Goal: Task Accomplishment & Management: Use online tool/utility

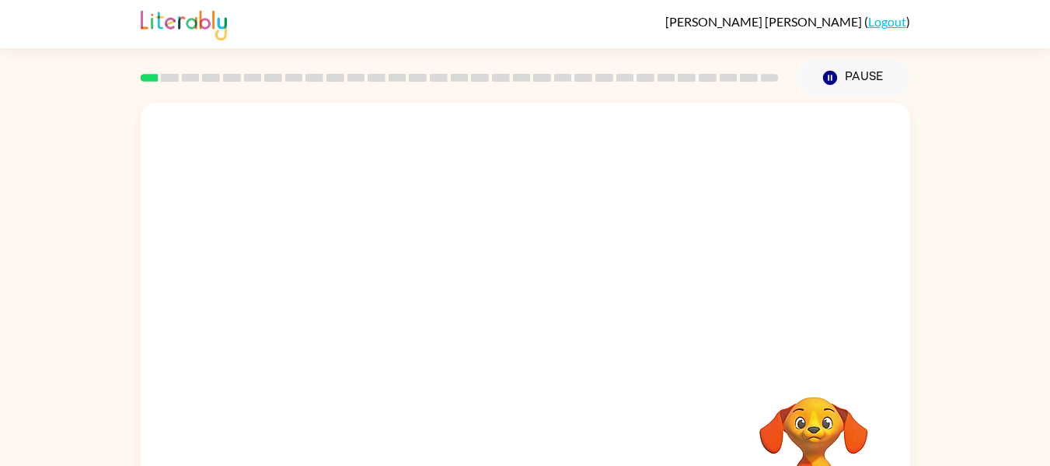
drag, startPoint x: 1048, startPoint y: 208, endPoint x: 1061, endPoint y: 294, distance: 86.5
click at [1049, 294] on html "[PERSON_NAME] ( Logout ) Pause Pause Your browser must support playing .mp4 fil…" at bounding box center [525, 273] width 1050 height 546
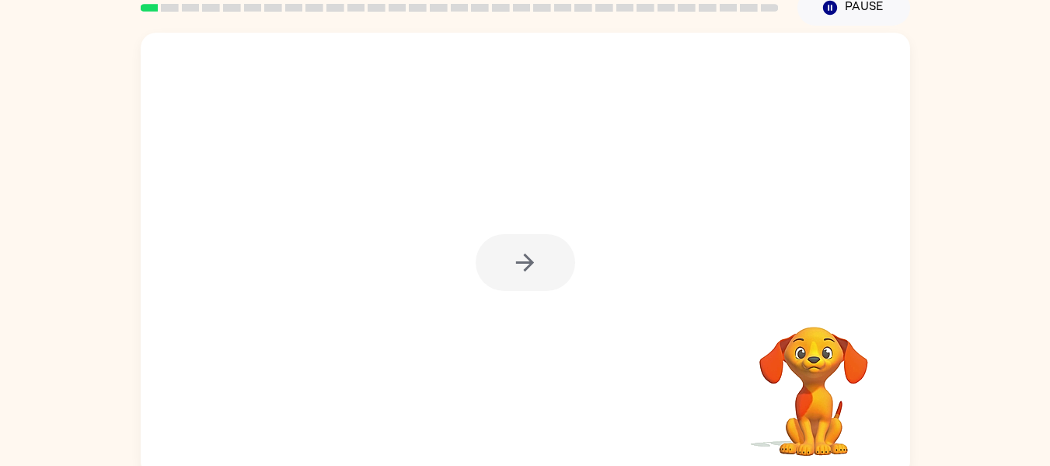
scroll to position [81, 0]
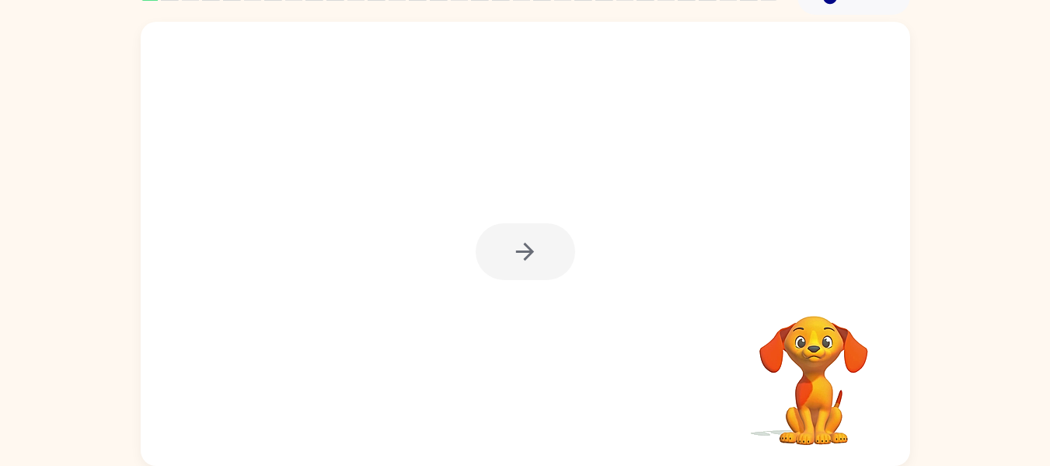
click at [539, 263] on div at bounding box center [525, 251] width 99 height 57
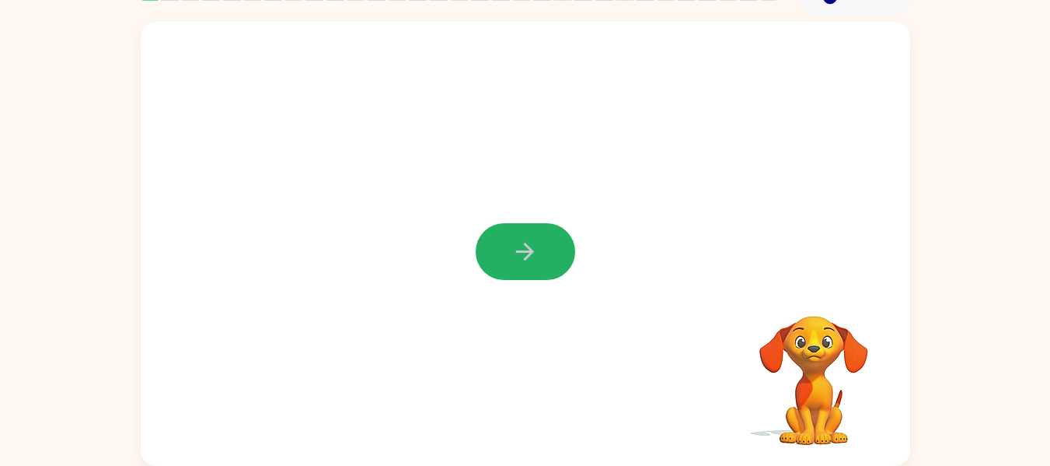
click at [539, 263] on button "button" at bounding box center [525, 251] width 99 height 57
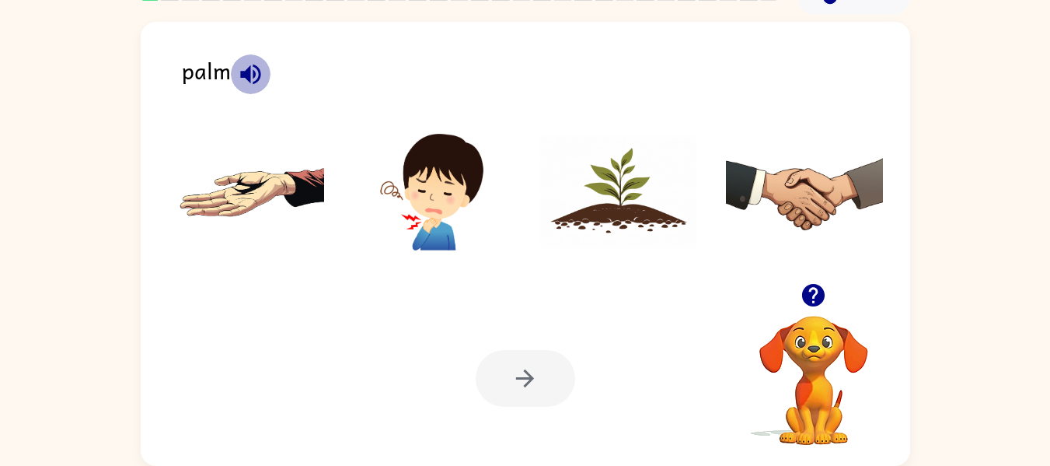
click at [232, 75] on button "button" at bounding box center [251, 74] width 40 height 40
click at [277, 197] on img at bounding box center [246, 192] width 157 height 117
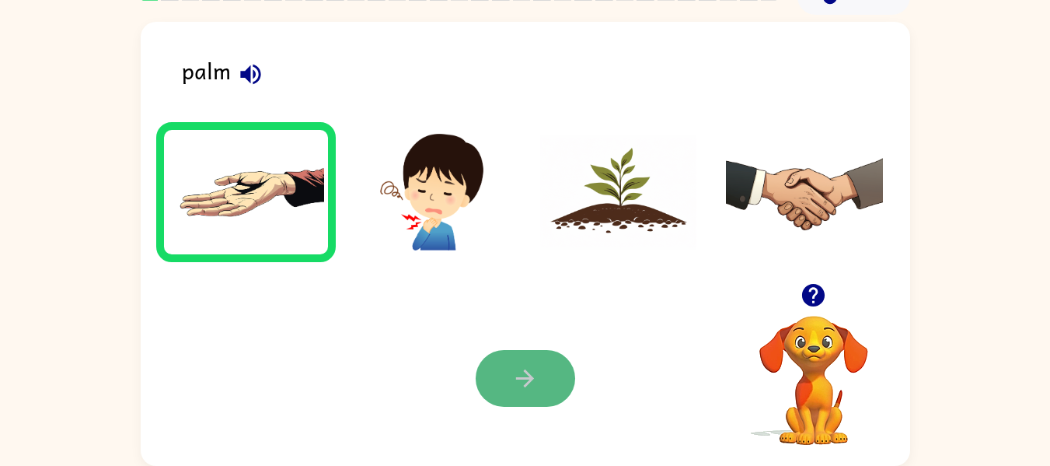
click at [526, 372] on icon "button" at bounding box center [525, 378] width 18 height 18
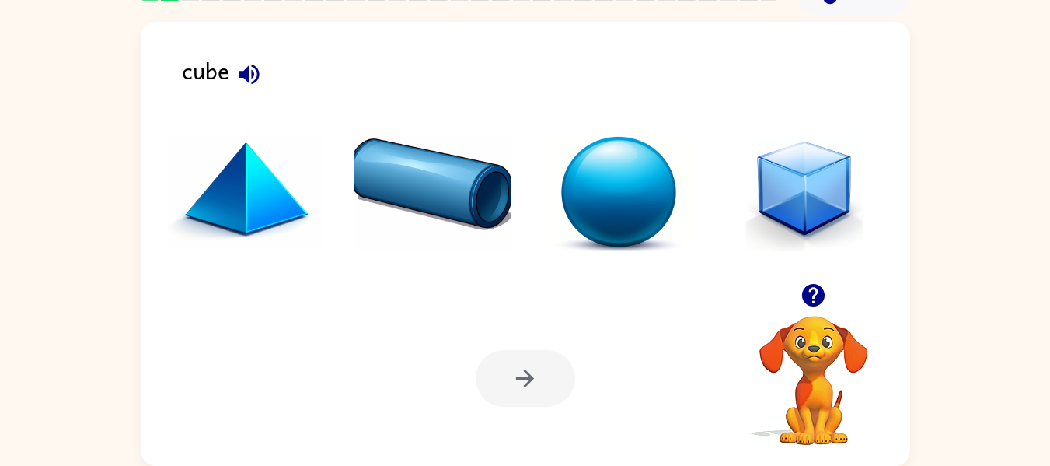
click at [233, 89] on div "cube" at bounding box center [546, 77] width 728 height 49
click at [249, 63] on icon "button" at bounding box center [249, 74] width 27 height 27
click at [769, 177] on img at bounding box center [804, 192] width 157 height 117
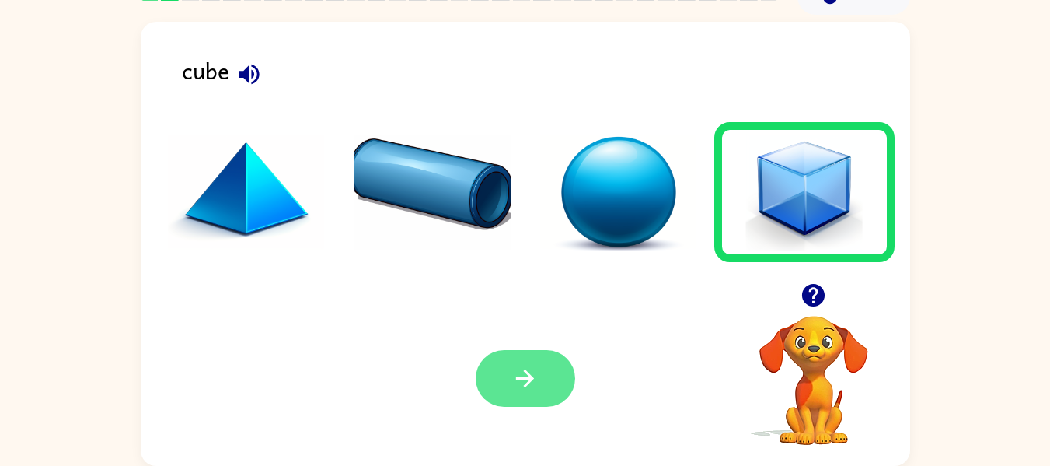
click at [518, 390] on icon "button" at bounding box center [524, 378] width 27 height 27
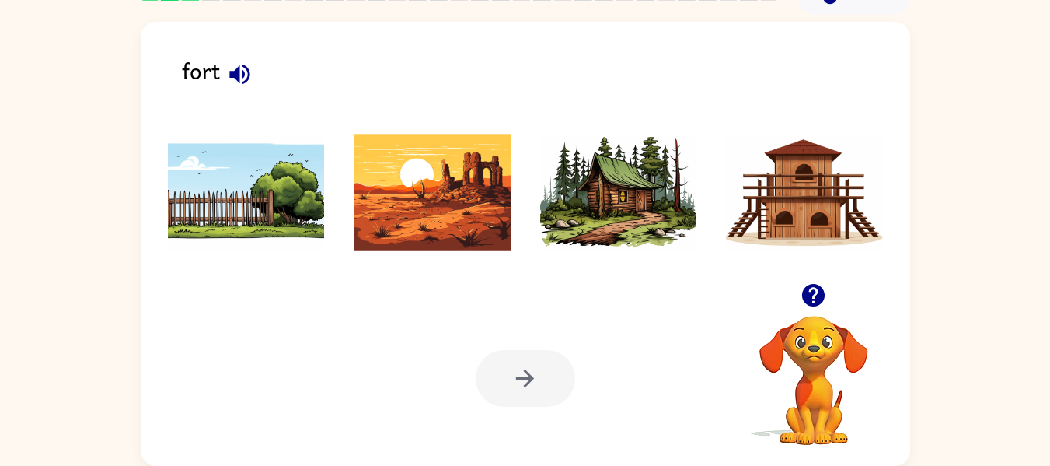
click at [236, 65] on icon "button" at bounding box center [239, 74] width 27 height 27
click at [836, 152] on img at bounding box center [804, 192] width 157 height 117
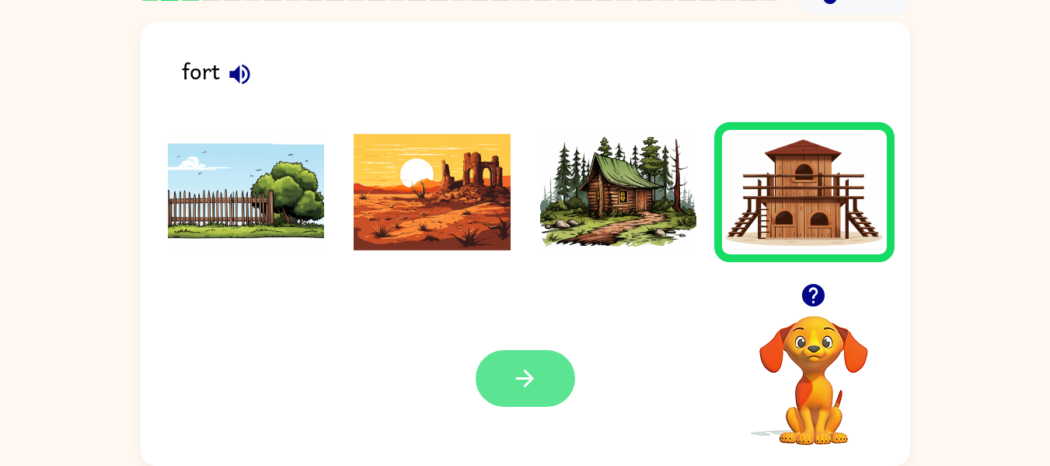
click at [536, 362] on button "button" at bounding box center [525, 378] width 99 height 57
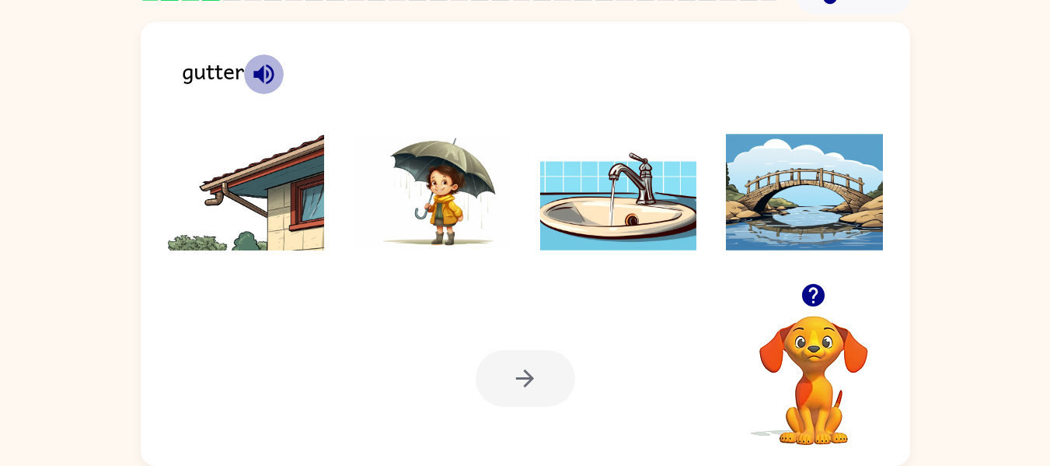
click at [267, 66] on icon "button" at bounding box center [263, 74] width 27 height 27
click at [326, 229] on li at bounding box center [246, 192] width 180 height 140
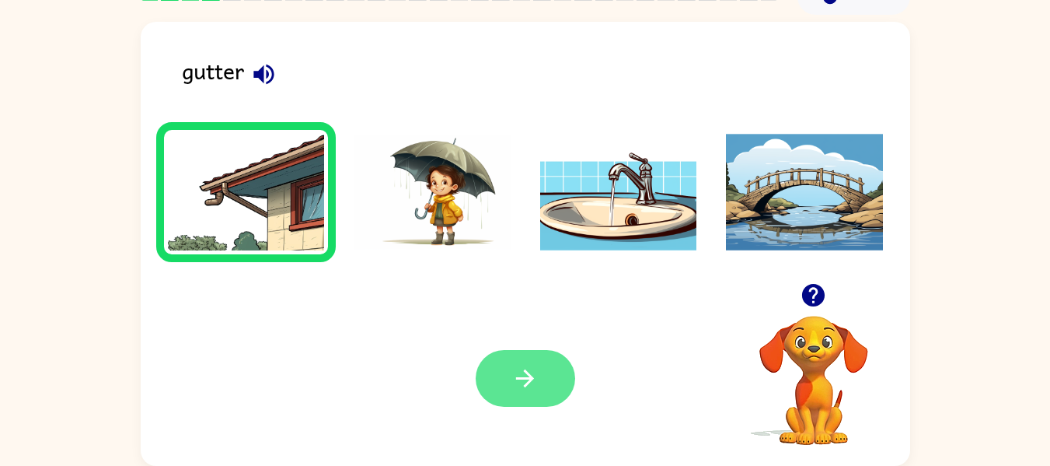
click at [525, 376] on icon "button" at bounding box center [524, 378] width 27 height 27
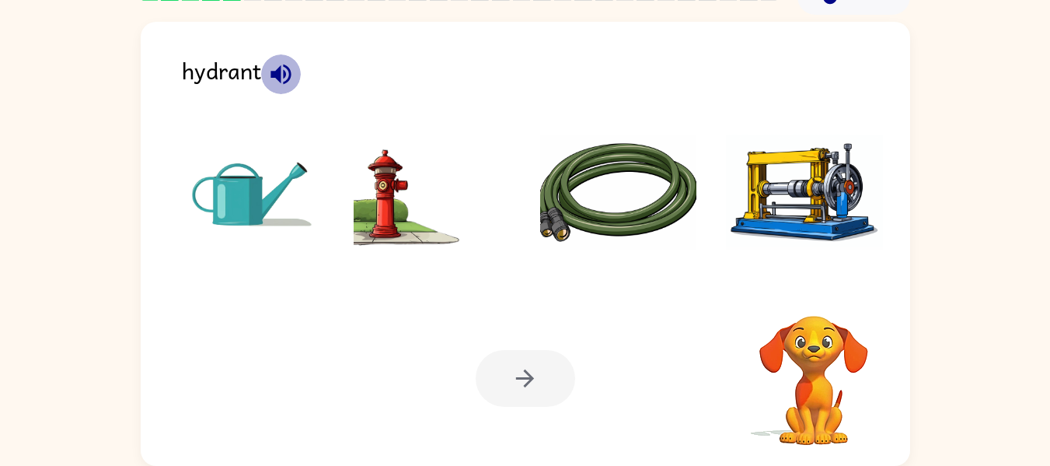
click at [282, 70] on icon "button" at bounding box center [280, 74] width 27 height 27
click at [358, 174] on img at bounding box center [432, 192] width 157 height 117
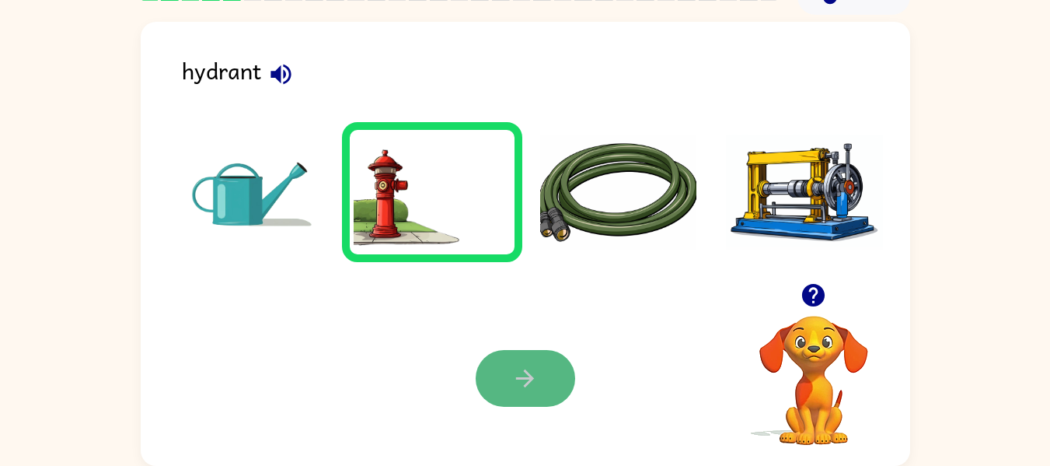
click at [544, 354] on button "button" at bounding box center [525, 378] width 99 height 57
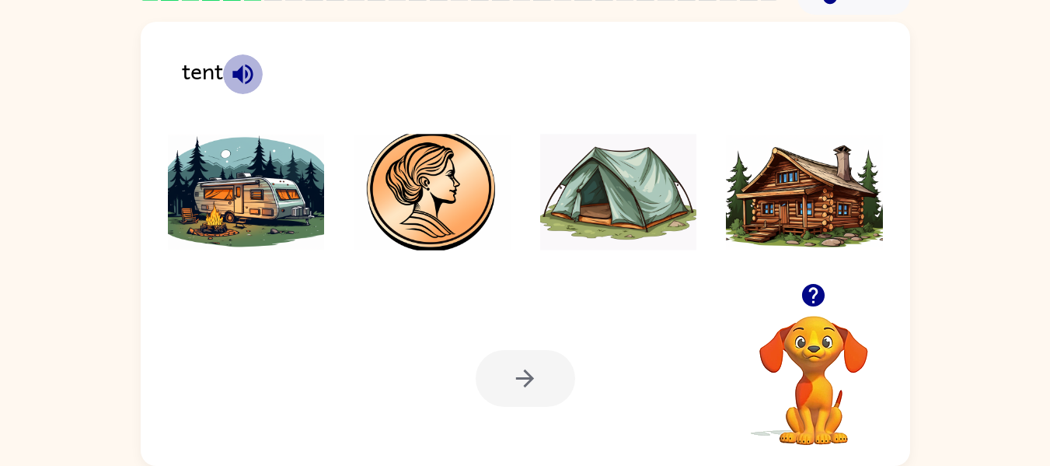
click at [248, 68] on icon "button" at bounding box center [242, 74] width 27 height 27
click at [586, 189] on img at bounding box center [618, 192] width 157 height 117
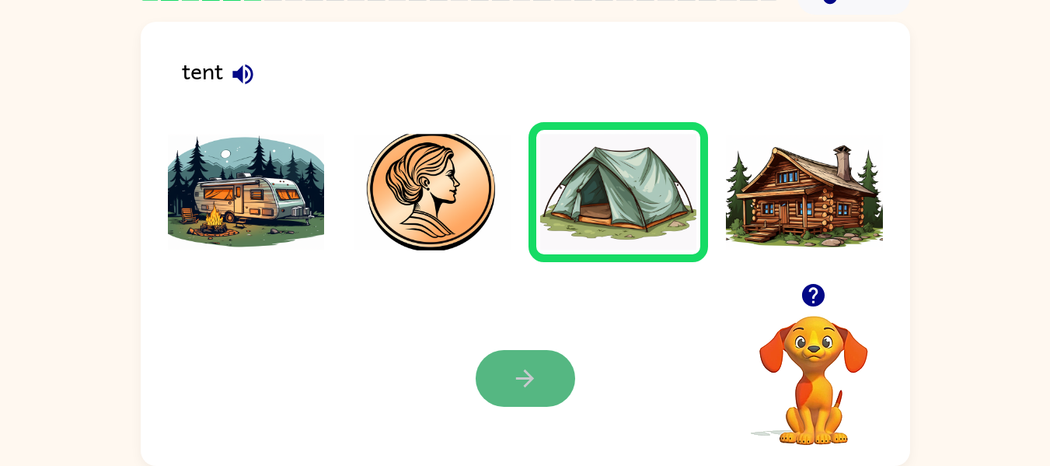
click at [532, 355] on button "button" at bounding box center [525, 378] width 99 height 57
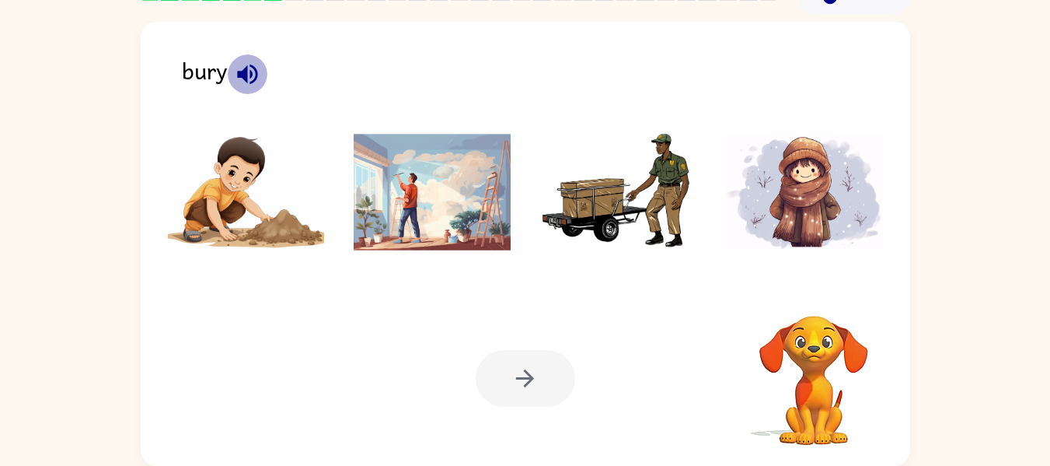
click at [246, 85] on icon "button" at bounding box center [247, 74] width 27 height 27
click at [207, 199] on img at bounding box center [246, 192] width 157 height 117
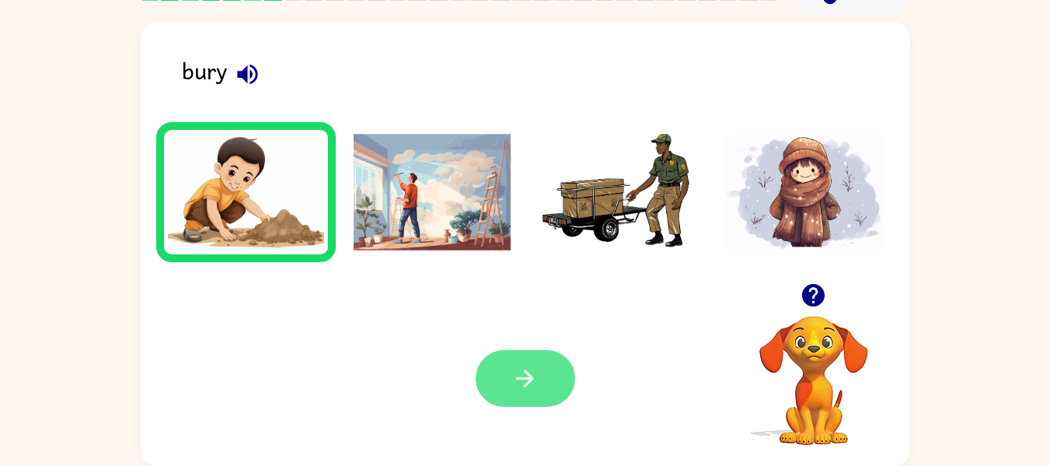
click at [552, 356] on button "button" at bounding box center [525, 378] width 99 height 57
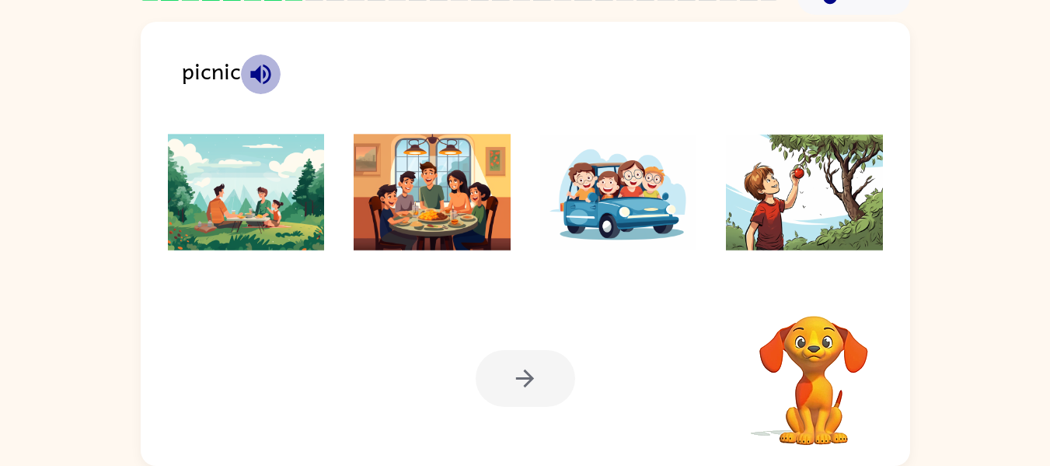
click at [267, 69] on icon "button" at bounding box center [260, 74] width 20 height 20
click at [234, 223] on img at bounding box center [246, 192] width 157 height 117
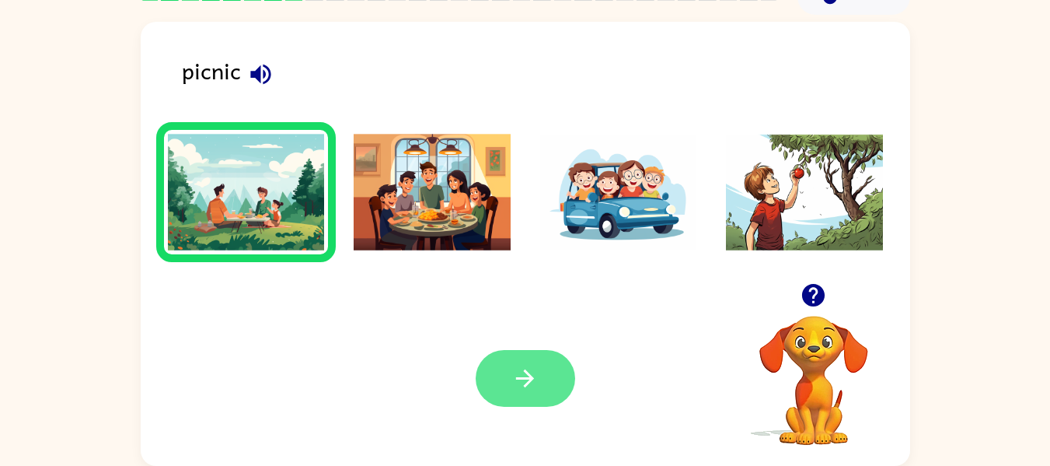
click at [505, 372] on button "button" at bounding box center [525, 378] width 99 height 57
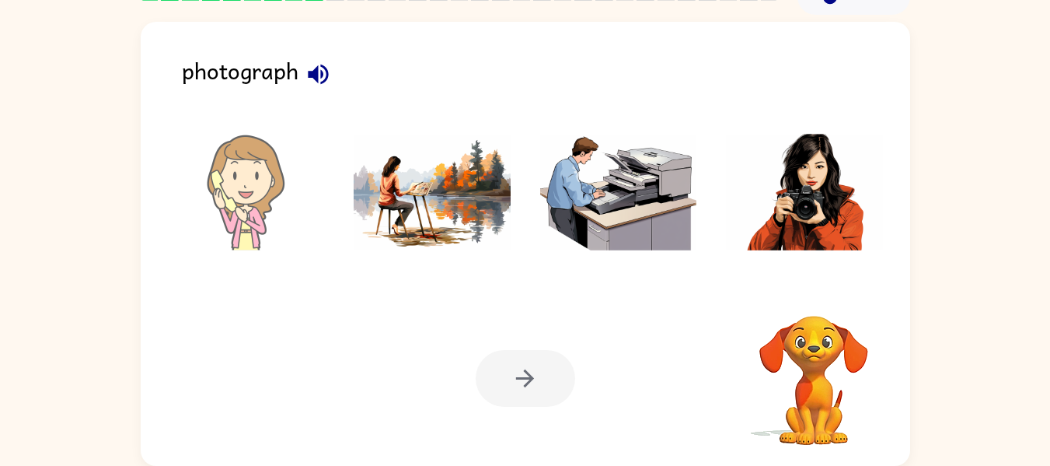
click at [316, 67] on icon "button" at bounding box center [318, 74] width 27 height 27
click at [424, 190] on img at bounding box center [432, 192] width 157 height 117
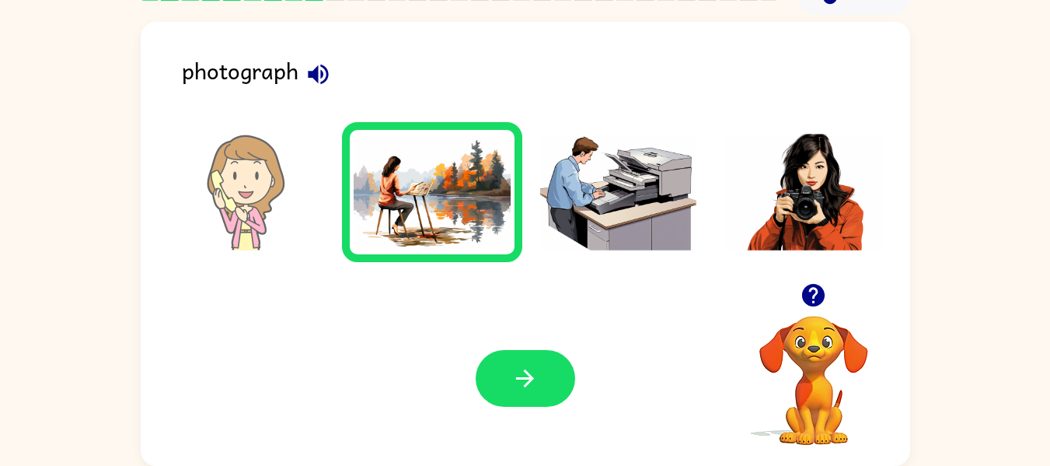
click at [773, 160] on img at bounding box center [804, 192] width 157 height 117
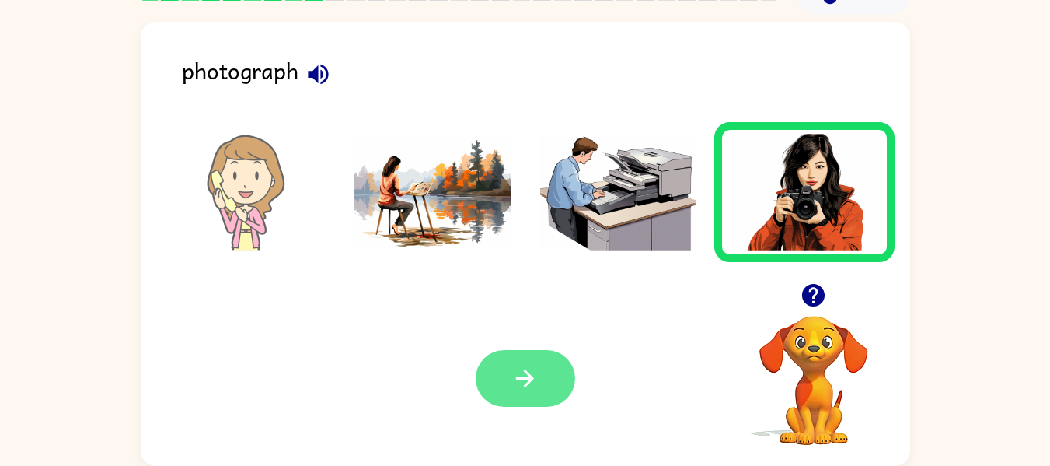
click at [539, 387] on button "button" at bounding box center [525, 378] width 99 height 57
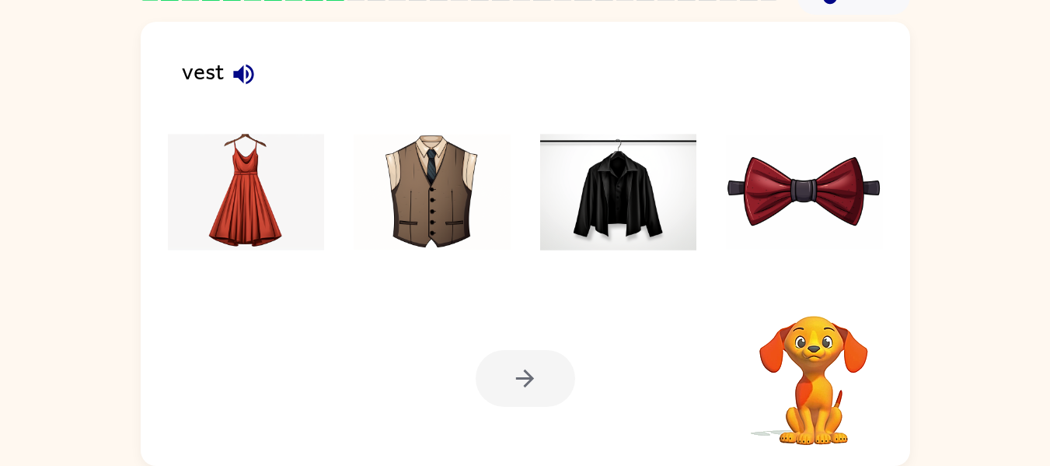
click at [238, 66] on icon "button" at bounding box center [243, 74] width 27 height 27
click at [609, 178] on img at bounding box center [618, 192] width 157 height 117
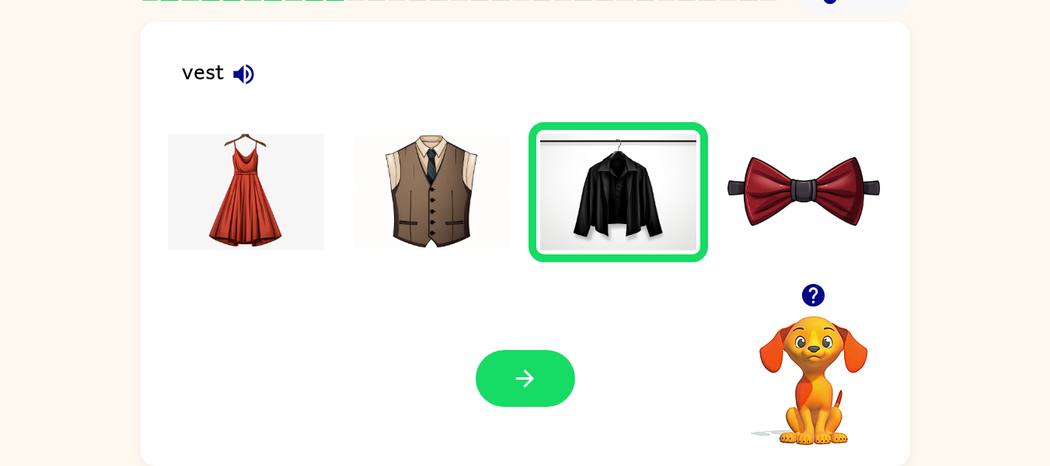
click at [382, 190] on img at bounding box center [432, 192] width 157 height 117
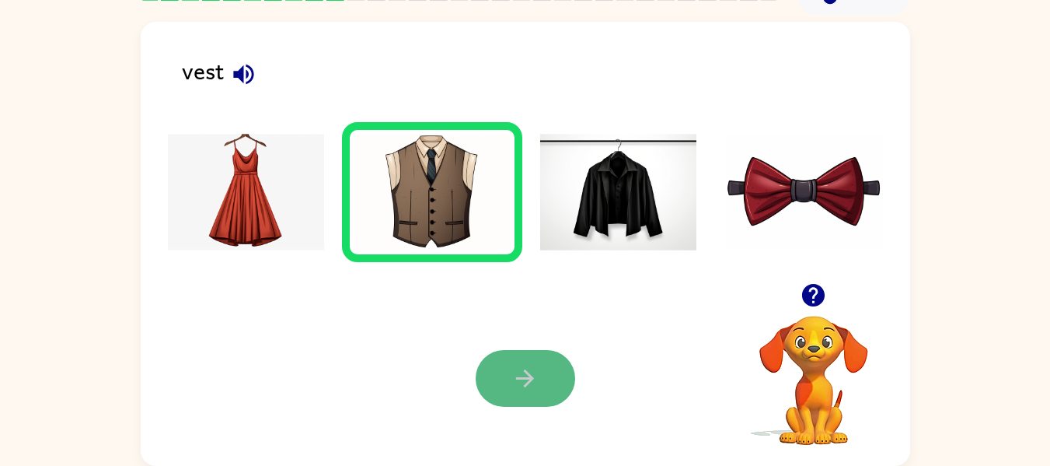
click at [525, 371] on icon "button" at bounding box center [525, 378] width 18 height 18
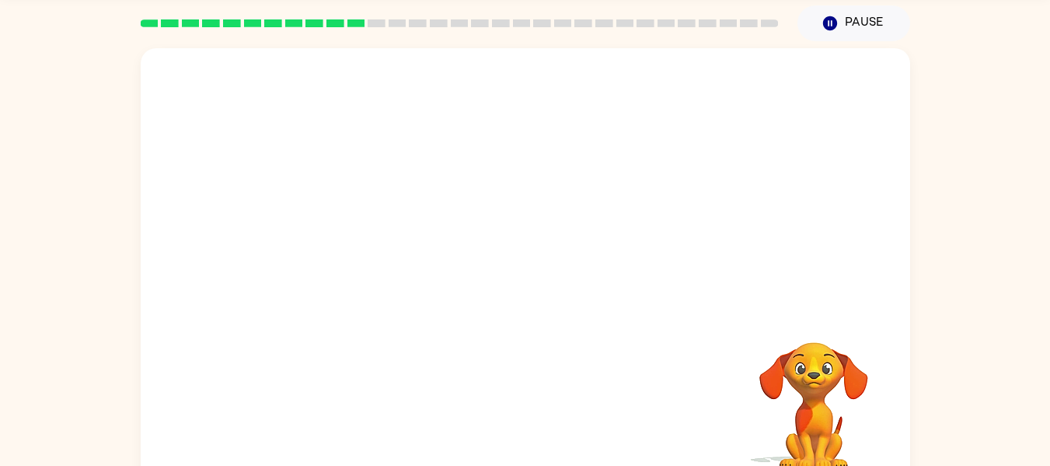
scroll to position [55, 0]
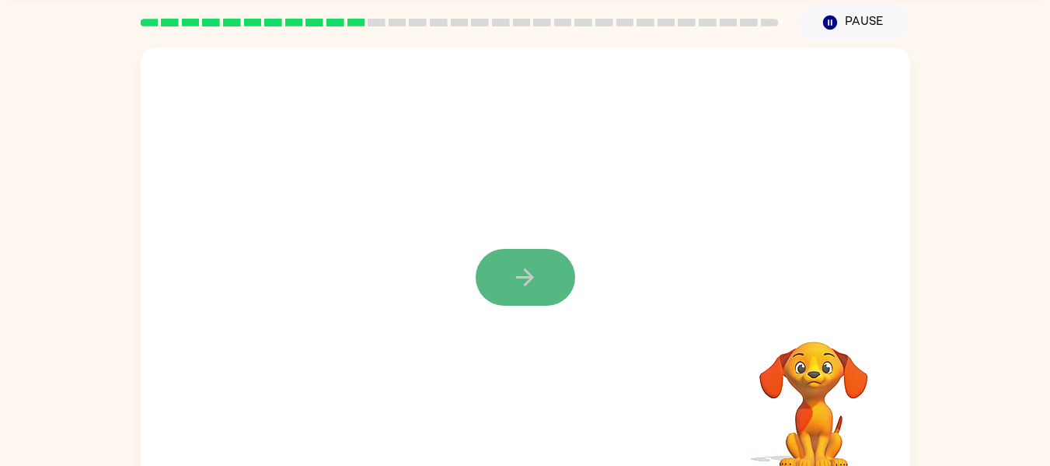
click at [504, 265] on button "button" at bounding box center [525, 277] width 99 height 57
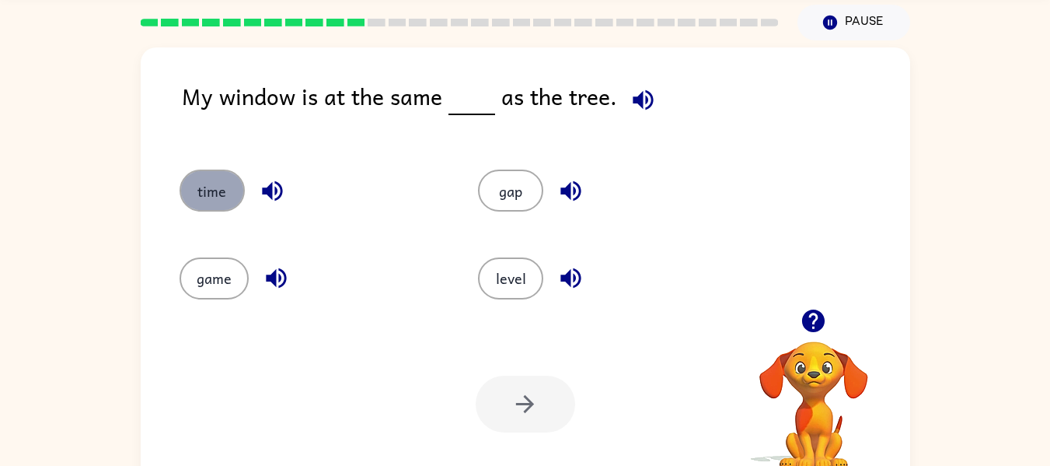
click at [211, 188] on button "time" at bounding box center [212, 190] width 65 height 42
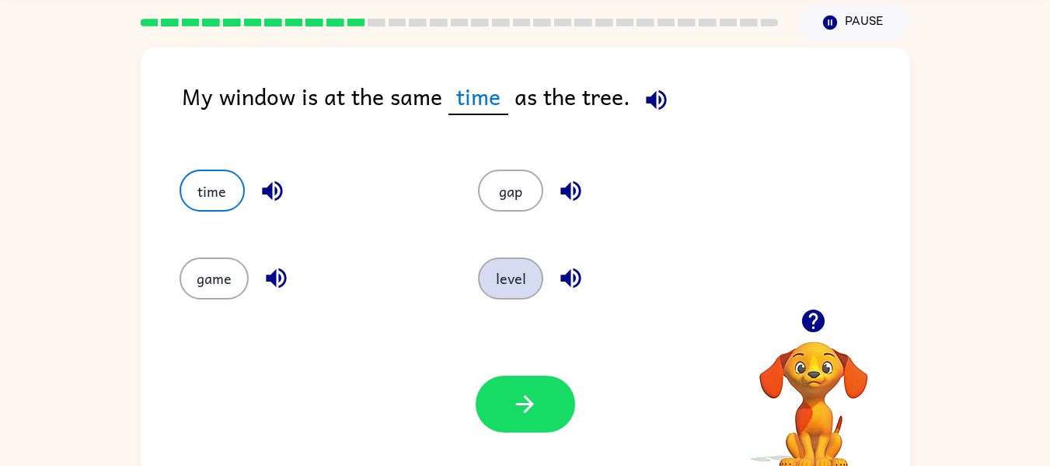
drag, startPoint x: 553, startPoint y: 284, endPoint x: 539, endPoint y: 271, distance: 19.8
click at [539, 271] on div "level" at bounding box center [610, 278] width 264 height 42
click at [523, 274] on button "level" at bounding box center [510, 278] width 65 height 42
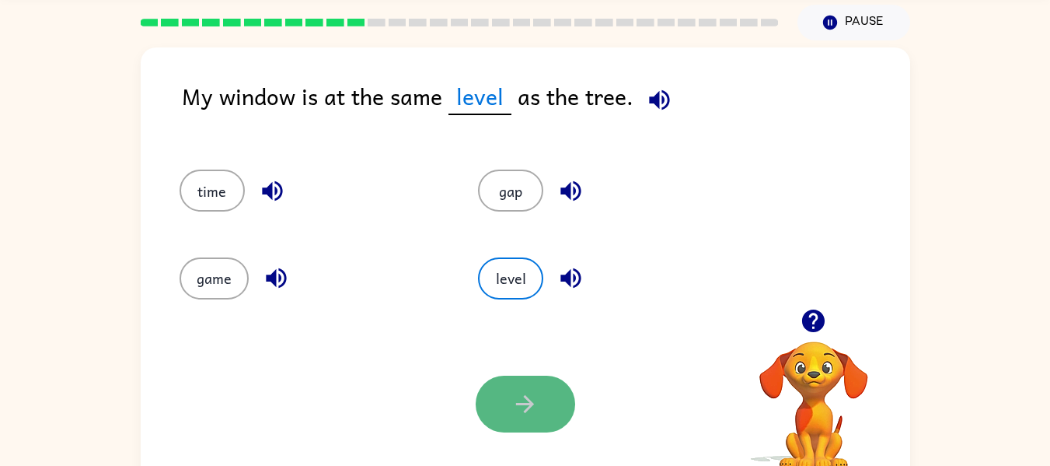
click at [547, 382] on button "button" at bounding box center [525, 403] width 99 height 57
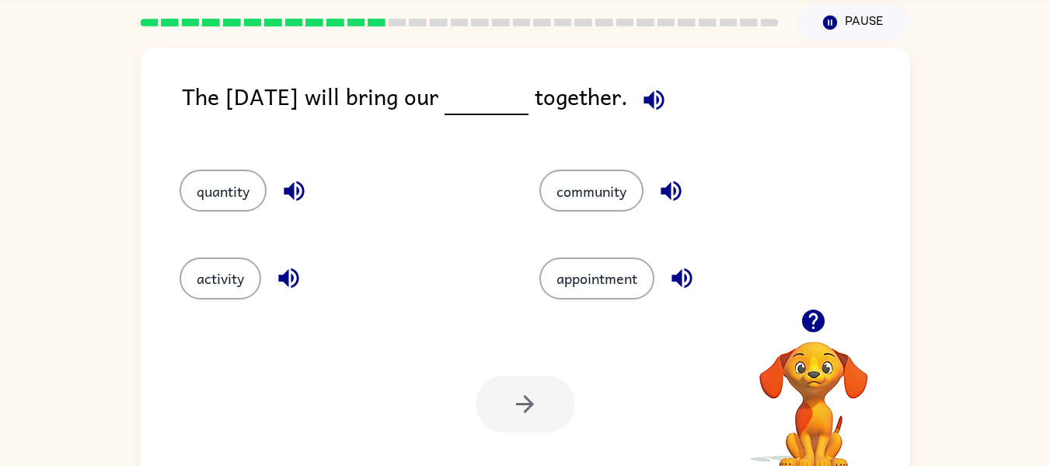
click at [649, 112] on icon "button" at bounding box center [653, 99] width 27 height 27
click at [628, 173] on button "community" at bounding box center [591, 190] width 104 height 42
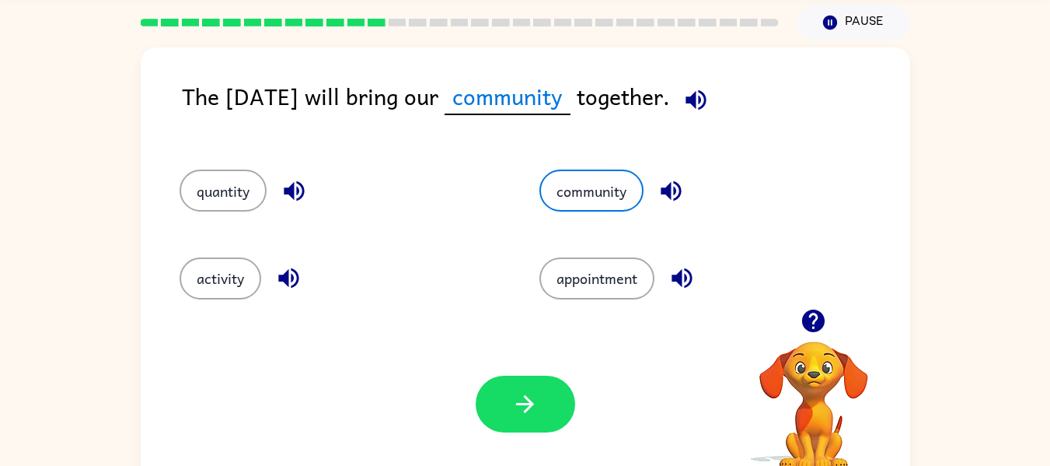
click at [694, 96] on icon "button" at bounding box center [696, 99] width 20 height 20
click at [522, 387] on button "button" at bounding box center [525, 403] width 99 height 57
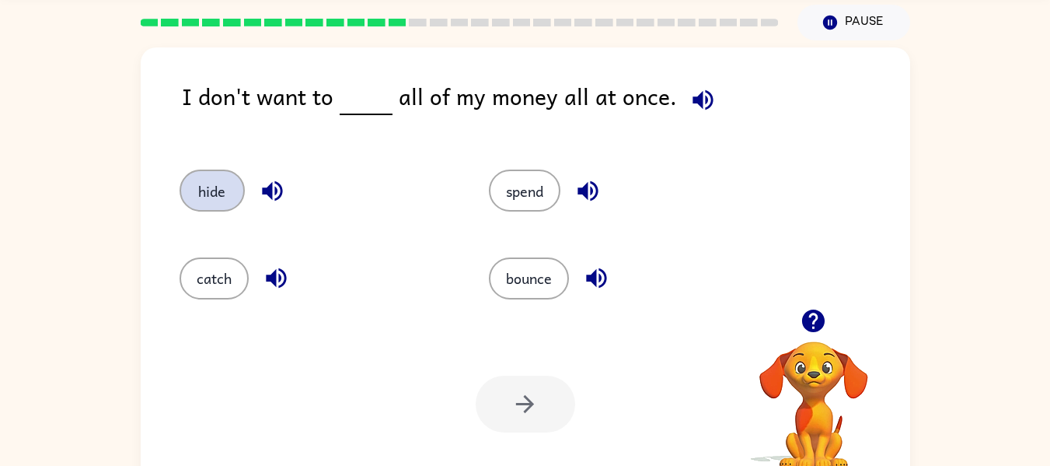
click at [197, 194] on button "hide" at bounding box center [212, 190] width 65 height 42
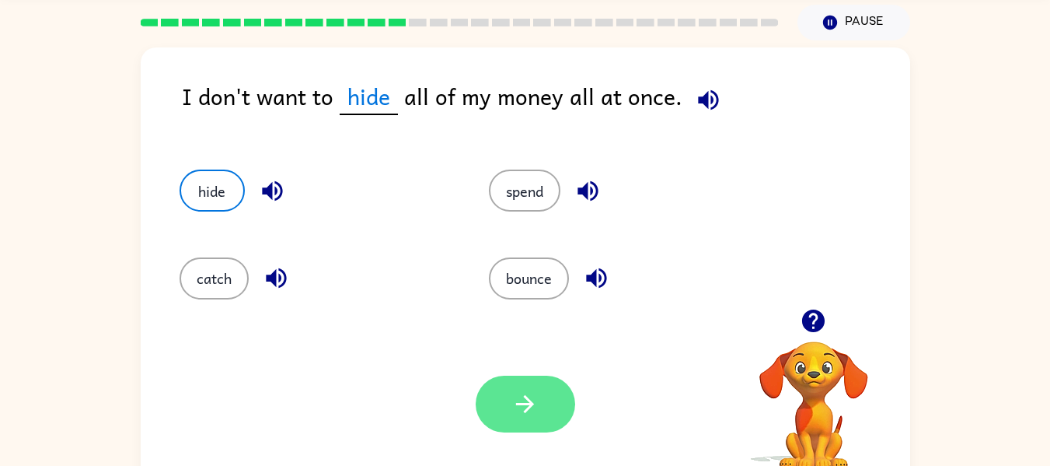
click at [528, 389] on button "button" at bounding box center [525, 403] width 99 height 57
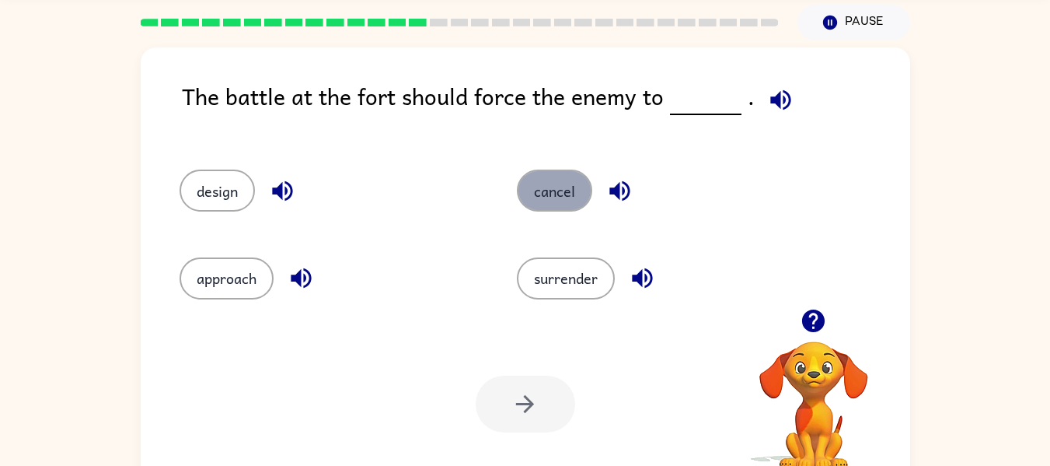
click at [535, 203] on button "cancel" at bounding box center [554, 190] width 75 height 42
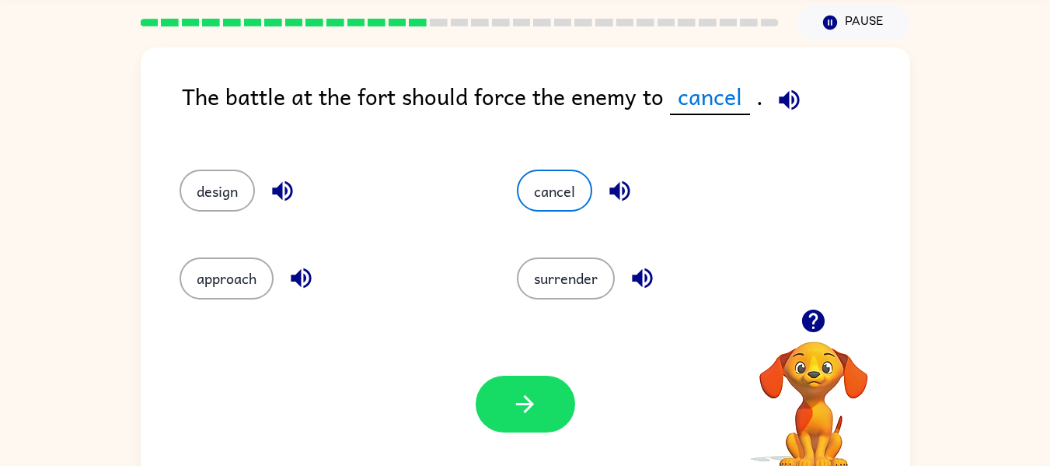
click at [618, 190] on icon "button" at bounding box center [619, 191] width 20 height 20
click at [647, 277] on icon "button" at bounding box center [642, 278] width 20 height 20
click at [564, 286] on button "surrender" at bounding box center [566, 278] width 98 height 42
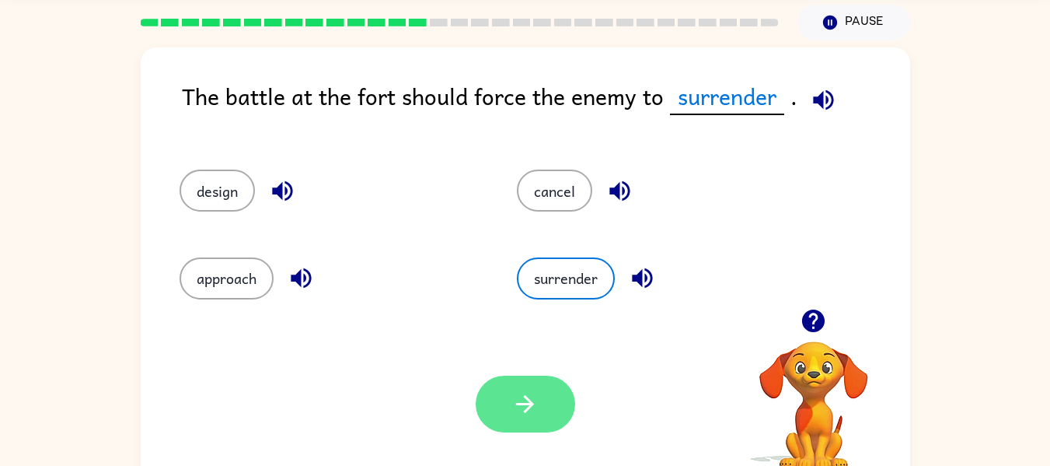
click at [525, 384] on button "button" at bounding box center [525, 403] width 99 height 57
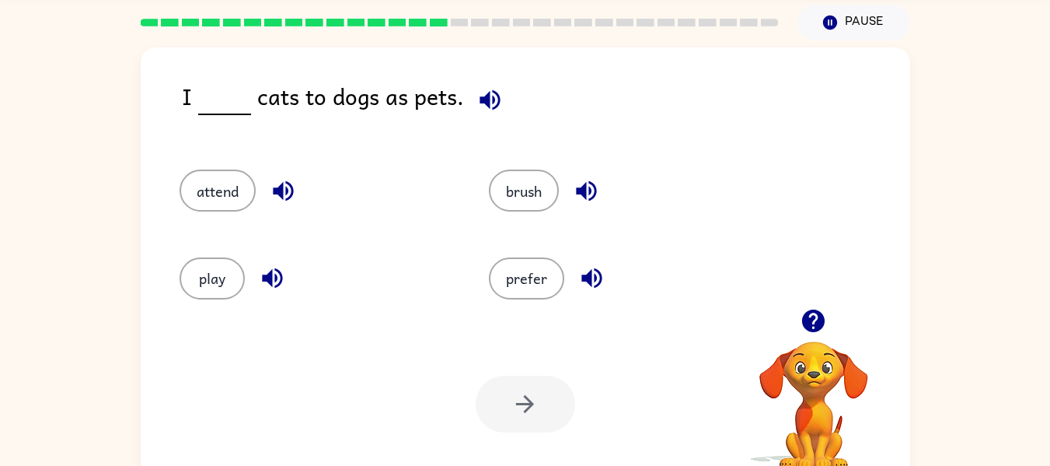
click at [281, 183] on icon "button" at bounding box center [283, 190] width 27 height 27
click at [273, 270] on icon "button" at bounding box center [272, 277] width 27 height 27
click at [581, 274] on icon "button" at bounding box center [591, 277] width 27 height 27
click at [591, 194] on icon "button" at bounding box center [586, 191] width 20 height 20
click at [481, 96] on icon "button" at bounding box center [490, 99] width 20 height 20
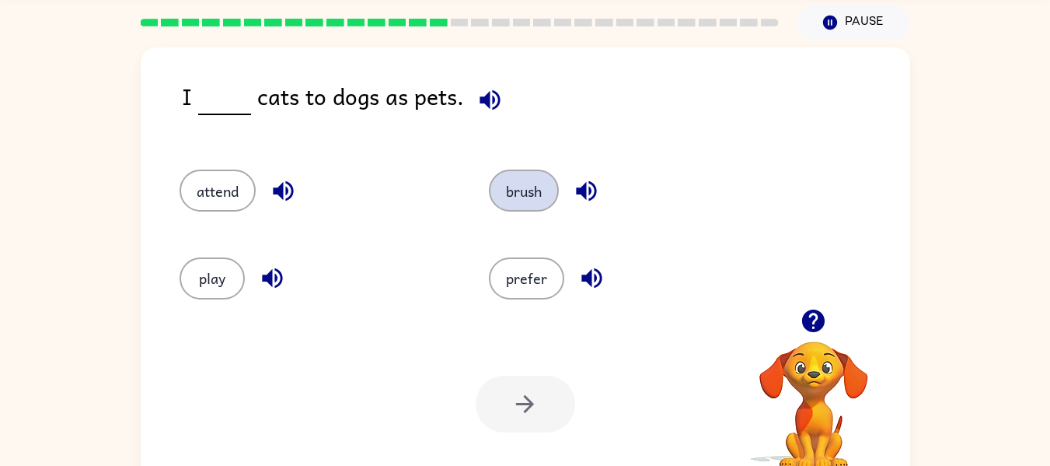
click at [503, 195] on button "brush" at bounding box center [524, 190] width 70 height 42
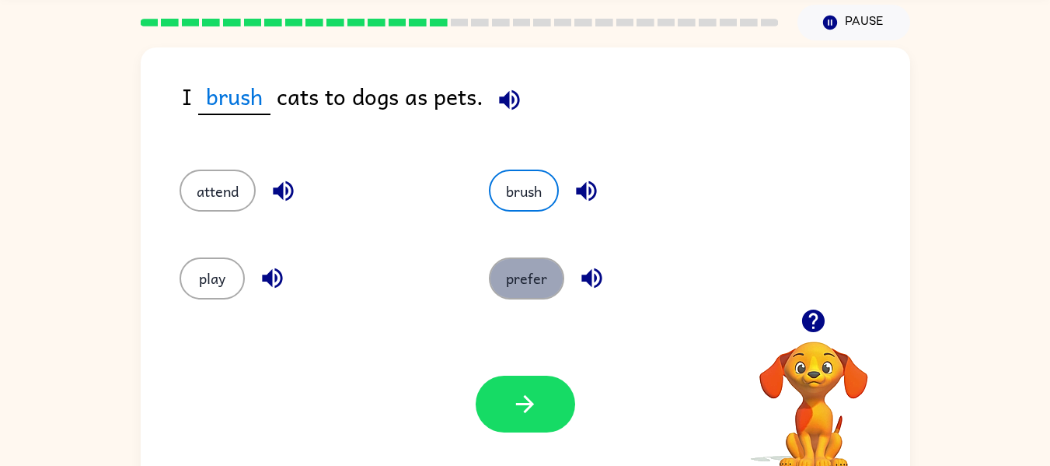
click at [502, 282] on button "prefer" at bounding box center [526, 278] width 75 height 42
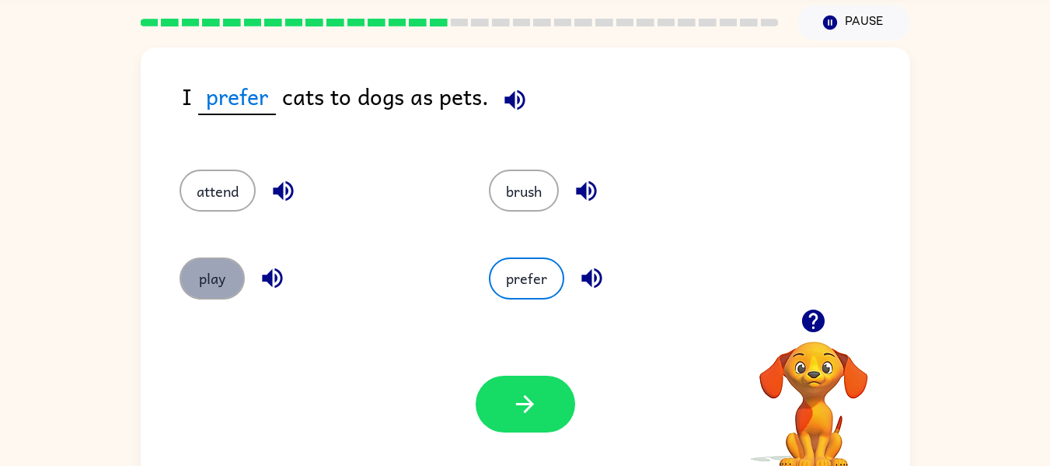
click at [225, 281] on button "play" at bounding box center [212, 278] width 65 height 42
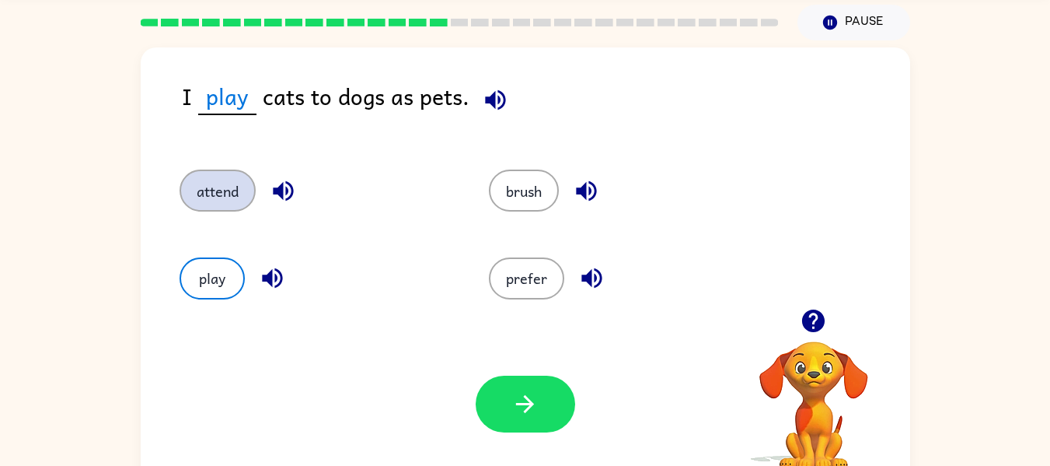
click at [205, 197] on button "attend" at bounding box center [218, 190] width 76 height 42
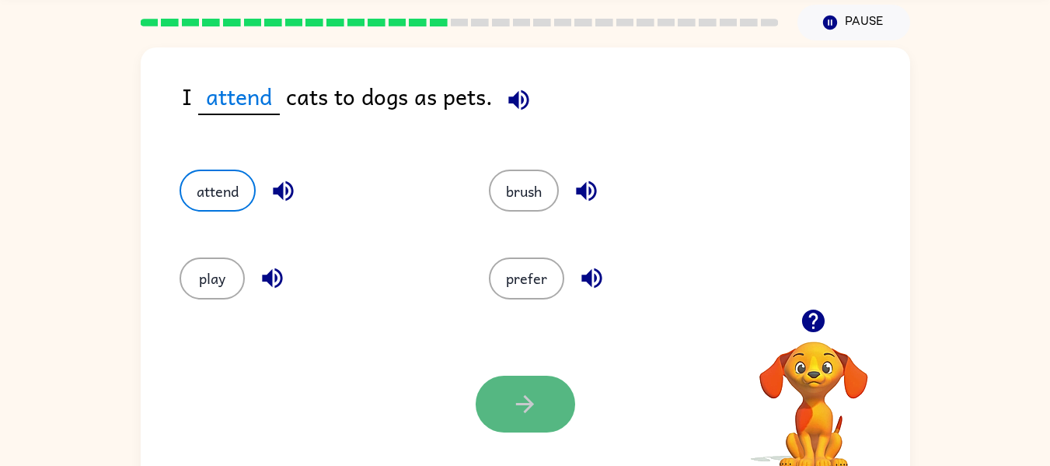
click at [540, 400] on button "button" at bounding box center [525, 403] width 99 height 57
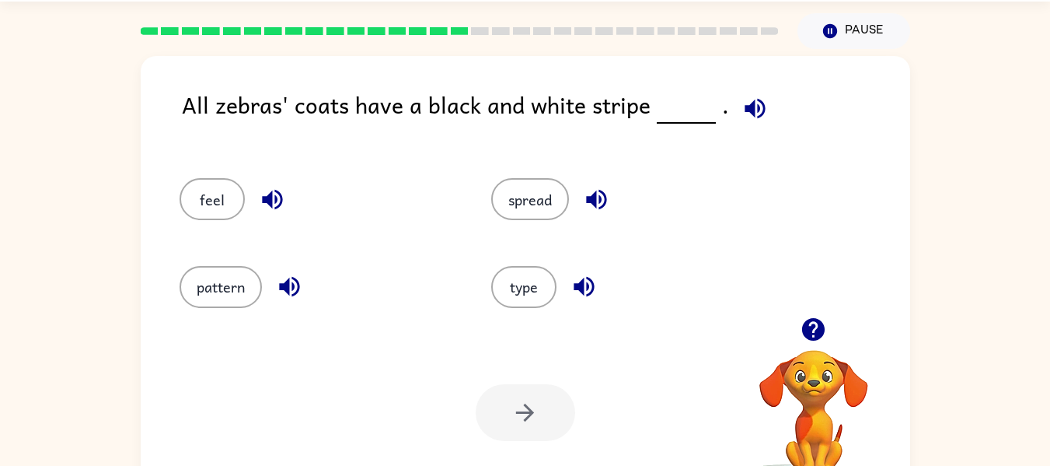
scroll to position [37, 0]
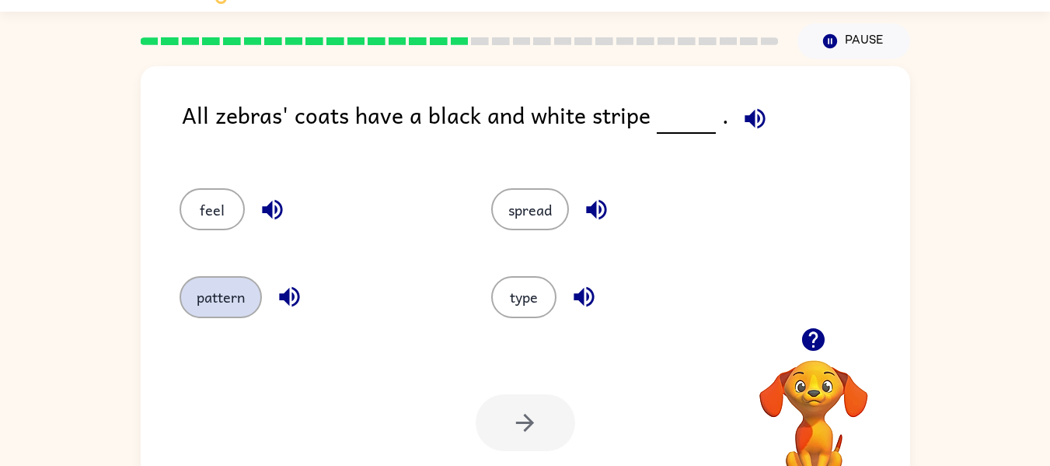
click at [197, 292] on button "pattern" at bounding box center [221, 297] width 82 height 42
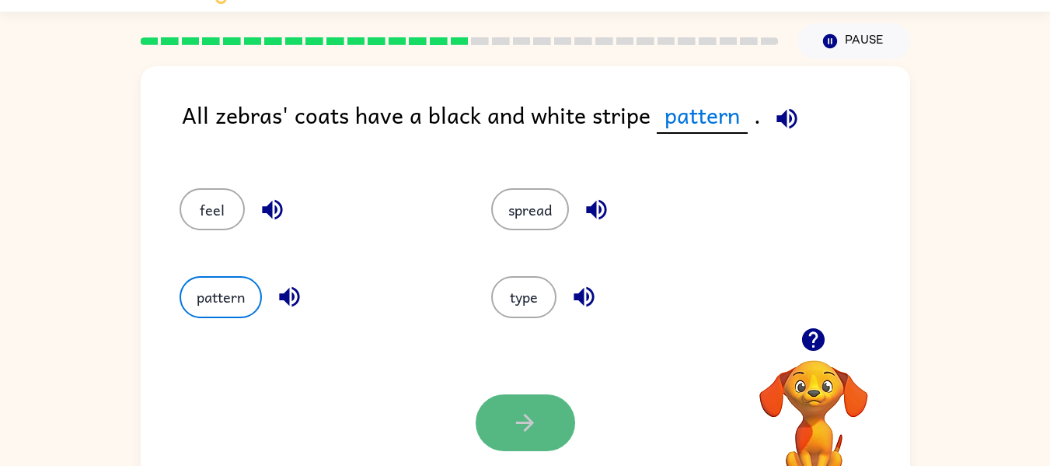
click at [511, 423] on button "button" at bounding box center [525, 422] width 99 height 57
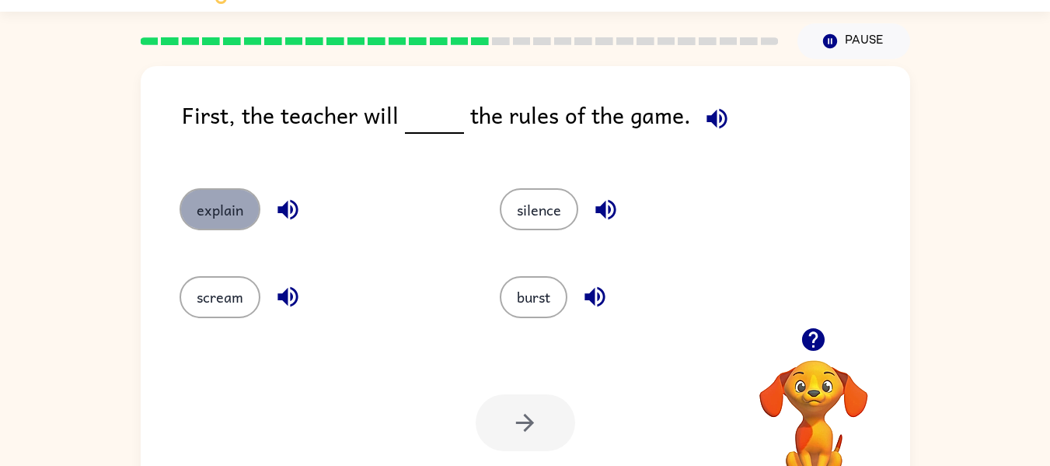
click at [202, 199] on button "explain" at bounding box center [220, 209] width 81 height 42
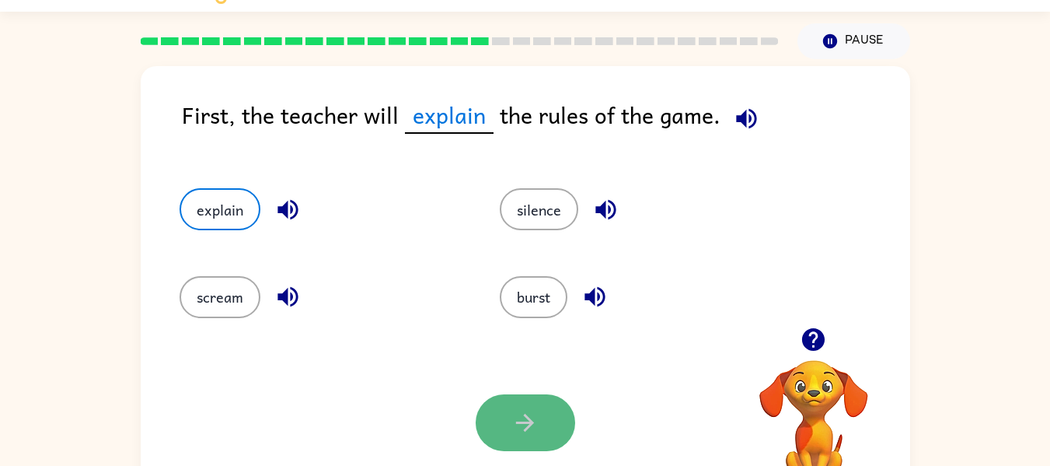
click at [534, 406] on button "button" at bounding box center [525, 422] width 99 height 57
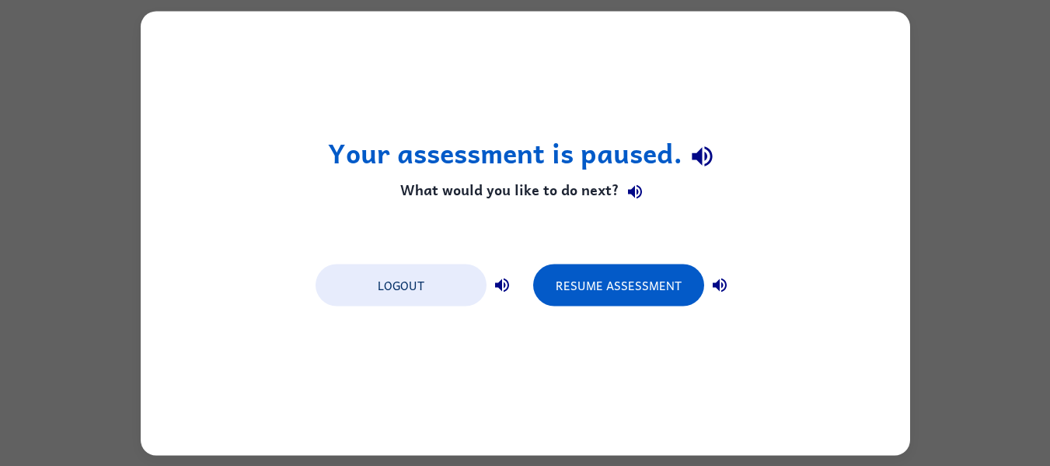
scroll to position [0, 0]
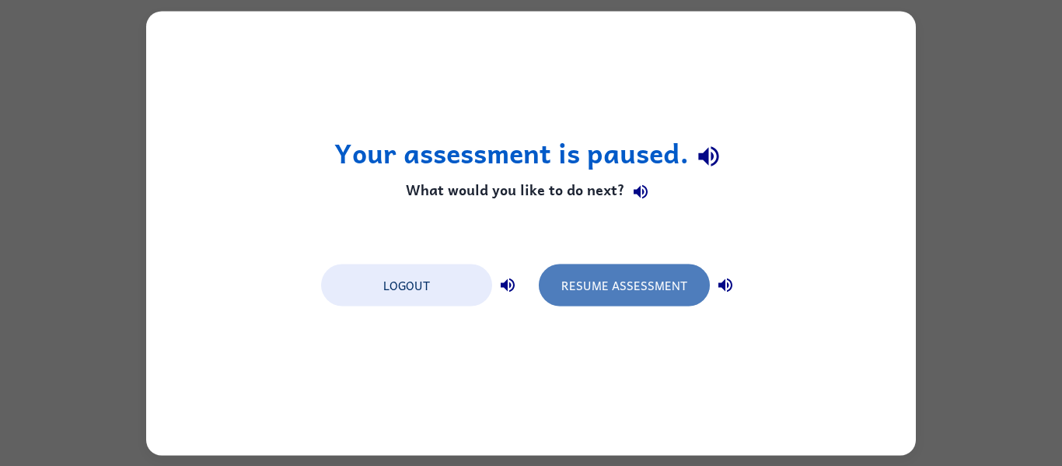
click at [613, 284] on button "Resume Assessment" at bounding box center [624, 285] width 171 height 42
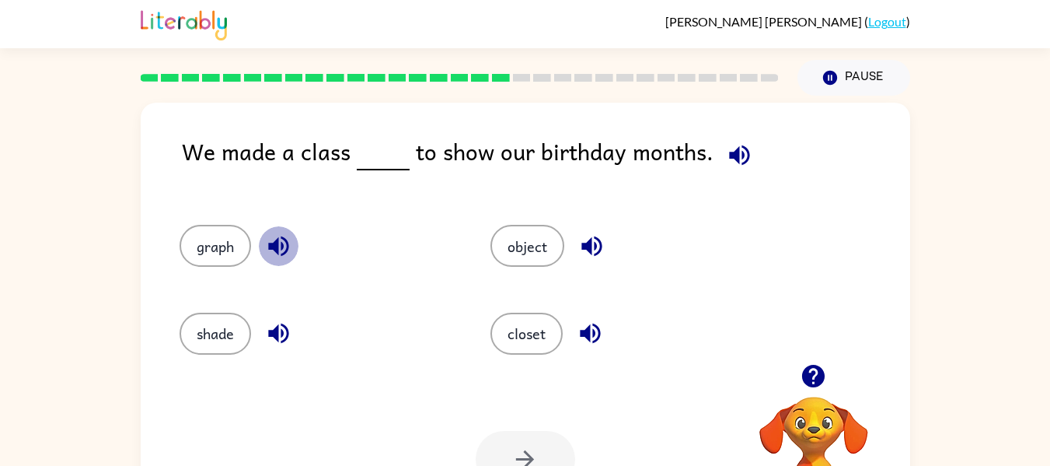
click at [281, 237] on icon "button" at bounding box center [278, 246] width 20 height 20
click at [284, 329] on icon "button" at bounding box center [278, 332] width 27 height 27
click at [592, 331] on icon "button" at bounding box center [590, 332] width 27 height 27
click at [590, 239] on icon "button" at bounding box center [591, 245] width 27 height 27
click at [515, 230] on button "object" at bounding box center [527, 246] width 74 height 42
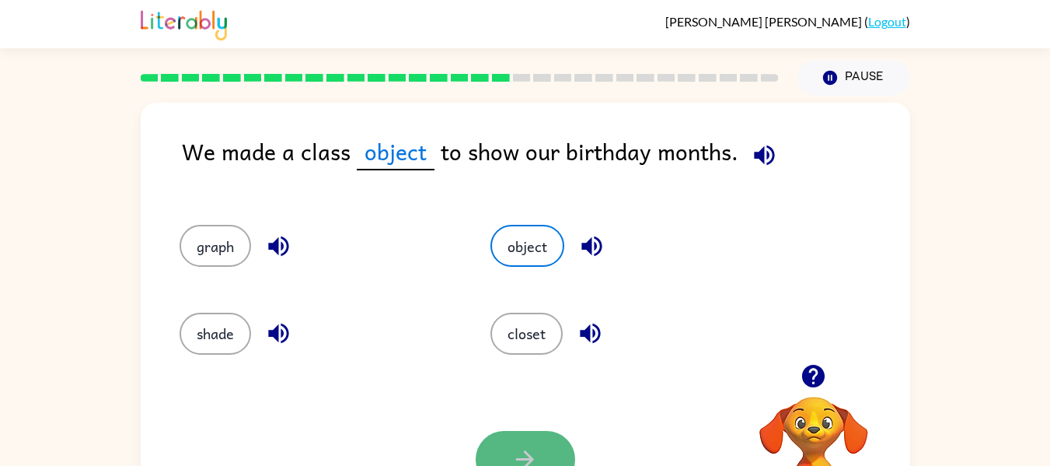
click at [529, 438] on button "button" at bounding box center [525, 459] width 99 height 57
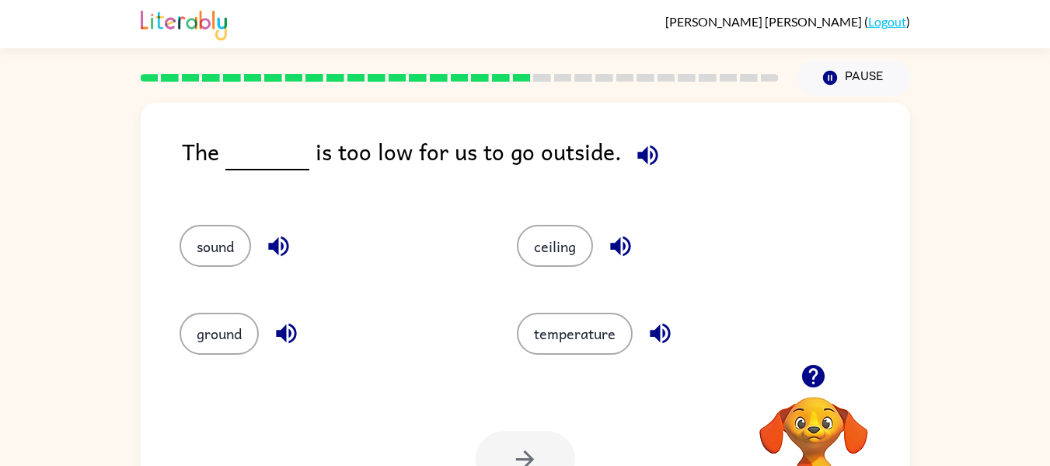
click at [609, 163] on div "The is too low for us to go outside." at bounding box center [546, 164] width 728 height 60
click at [634, 162] on icon "button" at bounding box center [647, 154] width 27 height 27
drag, startPoint x: 282, startPoint y: 248, endPoint x: 263, endPoint y: 246, distance: 19.5
click at [263, 246] on button "button" at bounding box center [279, 246] width 40 height 40
click at [280, 326] on icon "button" at bounding box center [286, 332] width 27 height 27
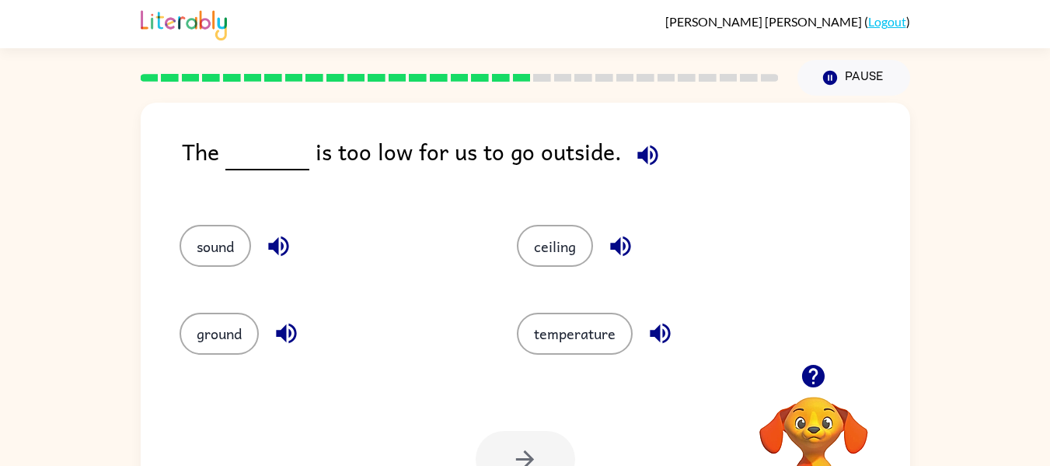
drag, startPoint x: 668, startPoint y: 344, endPoint x: 645, endPoint y: 335, distance: 24.8
click at [645, 335] on button "button" at bounding box center [660, 333] width 40 height 40
click at [230, 335] on button "ground" at bounding box center [219, 333] width 79 height 42
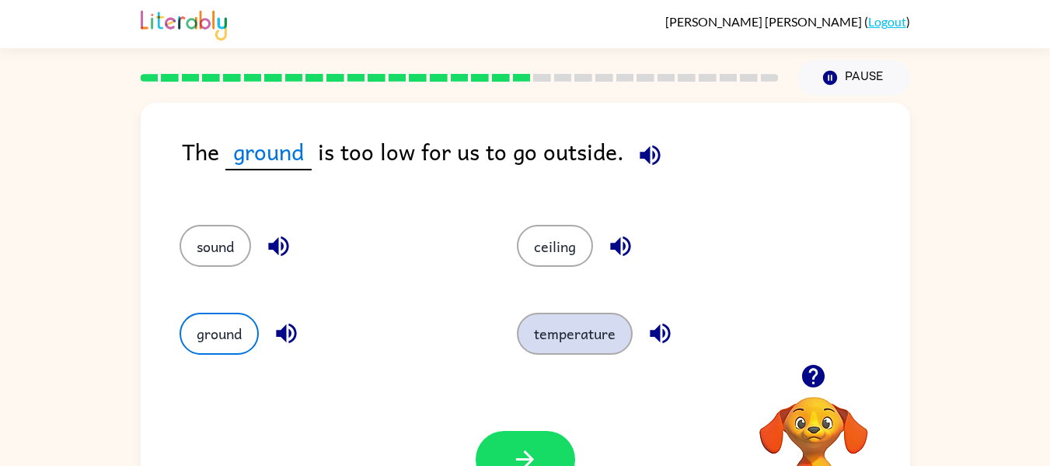
click at [603, 340] on button "temperature" at bounding box center [575, 333] width 116 height 42
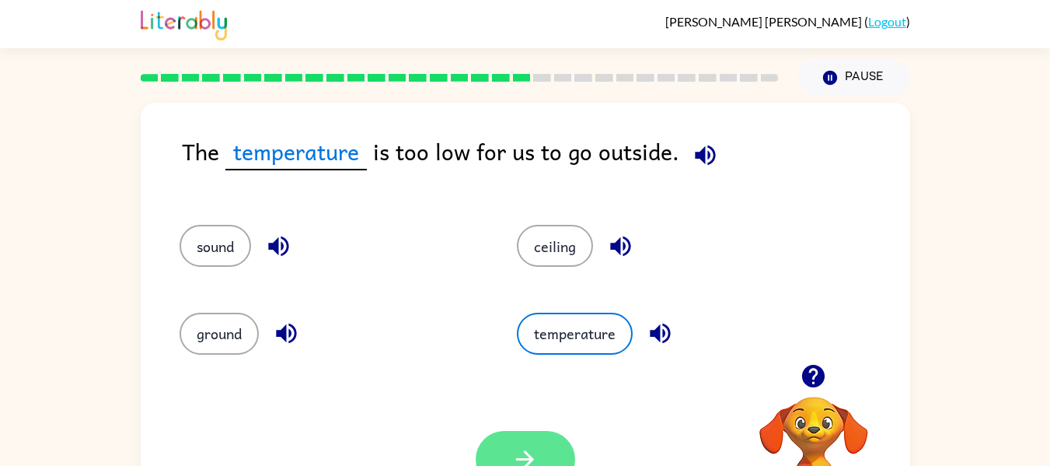
click at [513, 436] on button "button" at bounding box center [525, 459] width 99 height 57
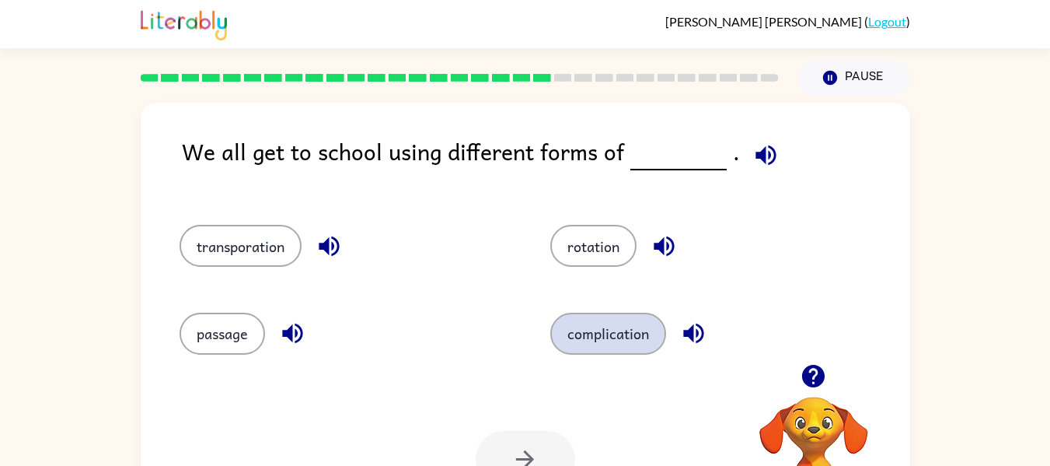
click at [568, 330] on button "complication" at bounding box center [608, 333] width 116 height 42
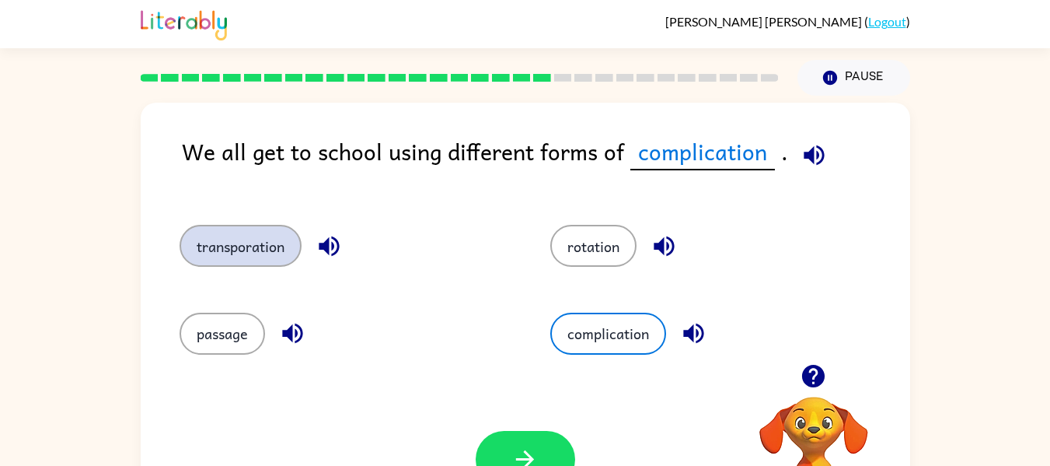
click at [235, 252] on button "transporation" at bounding box center [241, 246] width 122 height 42
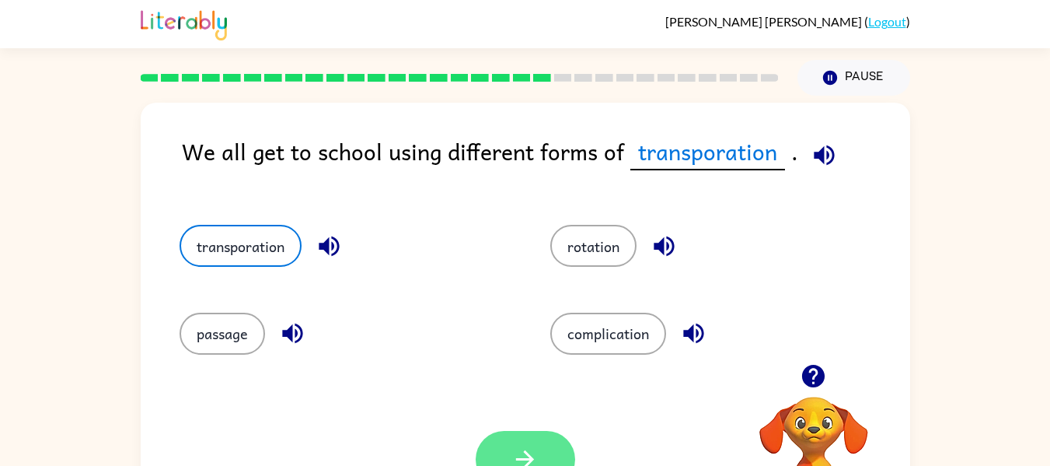
click at [494, 456] on button "button" at bounding box center [525, 459] width 99 height 57
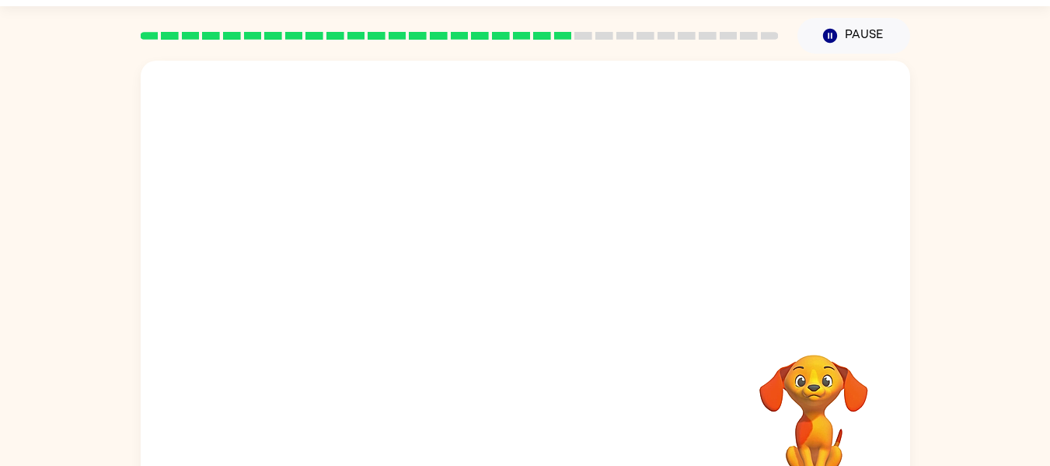
scroll to position [46, 0]
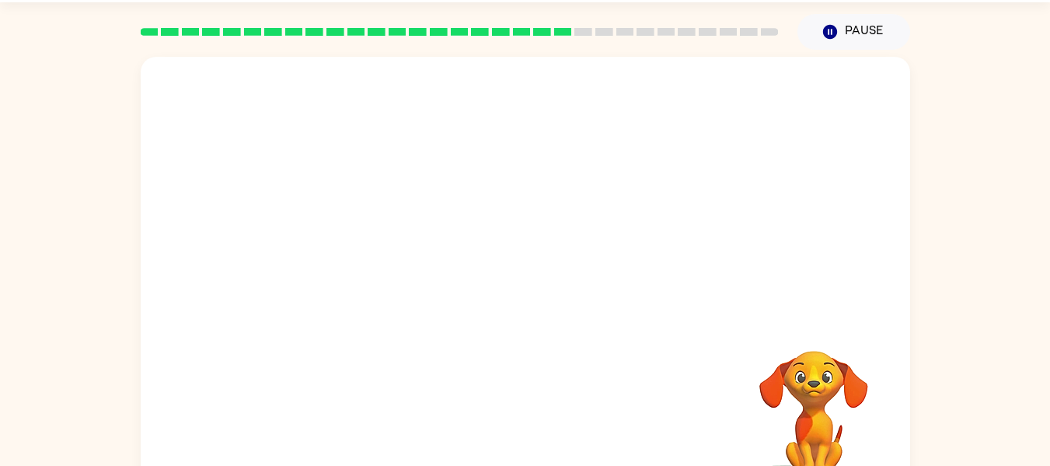
click at [375, 257] on video "Your browser must support playing .mp4 files to use Literably. Please try using…" at bounding box center [526, 187] width 770 height 261
click at [532, 284] on icon "button" at bounding box center [525, 286] width 18 height 18
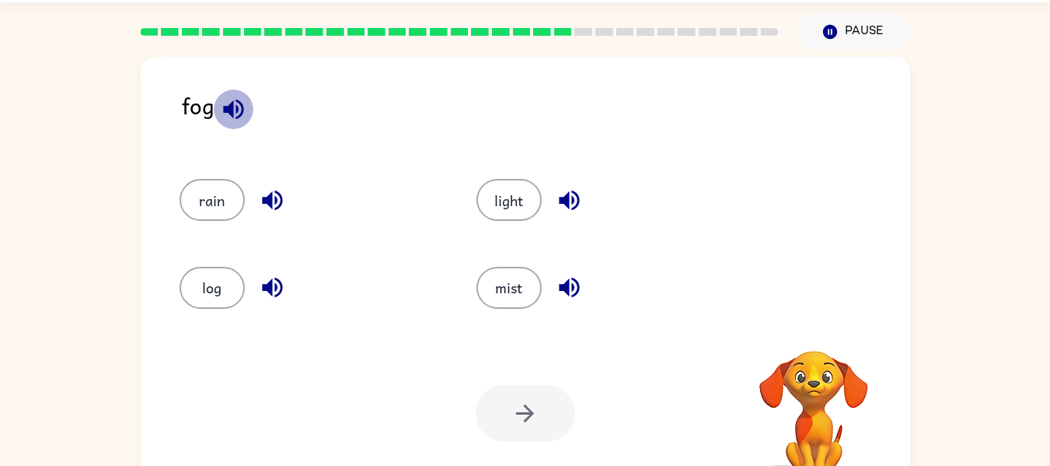
click at [234, 113] on icon "button" at bounding box center [233, 109] width 27 height 27
click at [239, 115] on icon "button" at bounding box center [233, 109] width 20 height 20
click at [284, 276] on icon "button" at bounding box center [272, 287] width 27 height 27
click at [575, 281] on icon "button" at bounding box center [569, 287] width 20 height 20
click at [572, 189] on icon "button" at bounding box center [569, 200] width 27 height 27
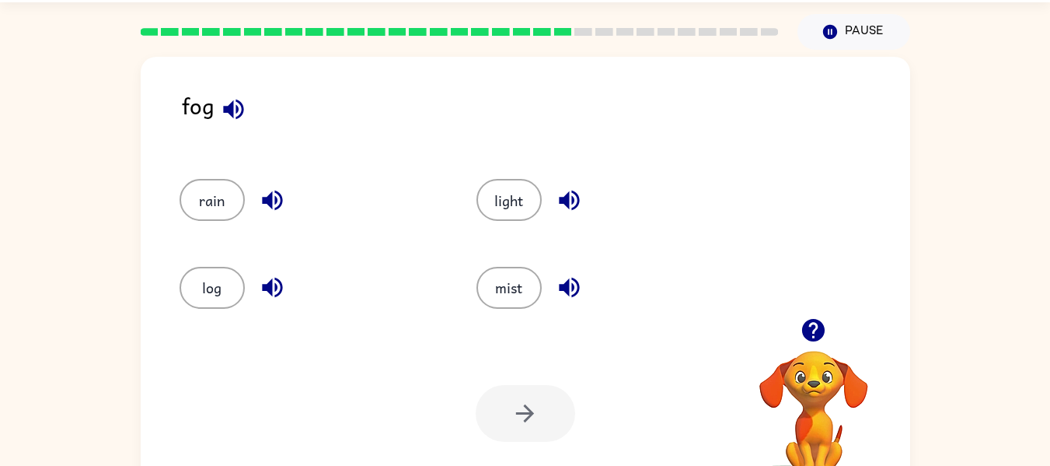
click at [275, 197] on icon "button" at bounding box center [272, 200] width 20 height 20
drag, startPoint x: 212, startPoint y: 281, endPoint x: 291, endPoint y: 312, distance: 84.4
click at [222, 284] on button "log" at bounding box center [212, 288] width 65 height 42
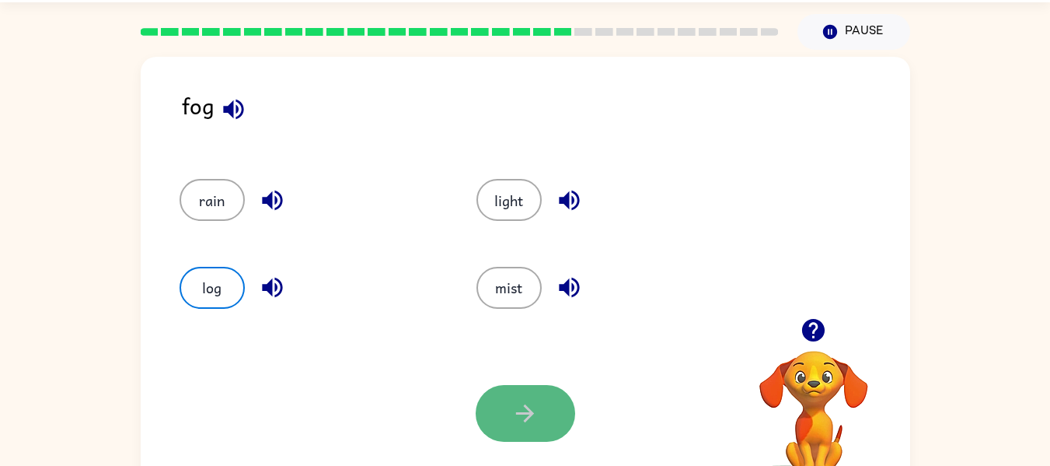
click at [525, 413] on icon "button" at bounding box center [525, 413] width 18 height 18
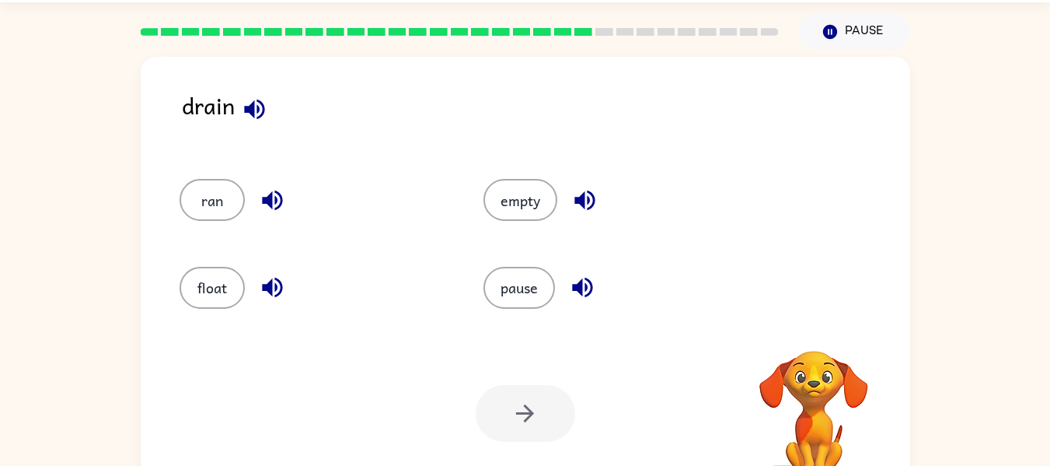
click at [273, 203] on icon "button" at bounding box center [272, 200] width 27 height 27
click at [277, 281] on icon "button" at bounding box center [272, 287] width 20 height 20
click at [576, 279] on icon "button" at bounding box center [582, 287] width 27 height 27
click at [583, 193] on icon "button" at bounding box center [584, 200] width 27 height 27
click at [248, 106] on icon "button" at bounding box center [254, 109] width 20 height 20
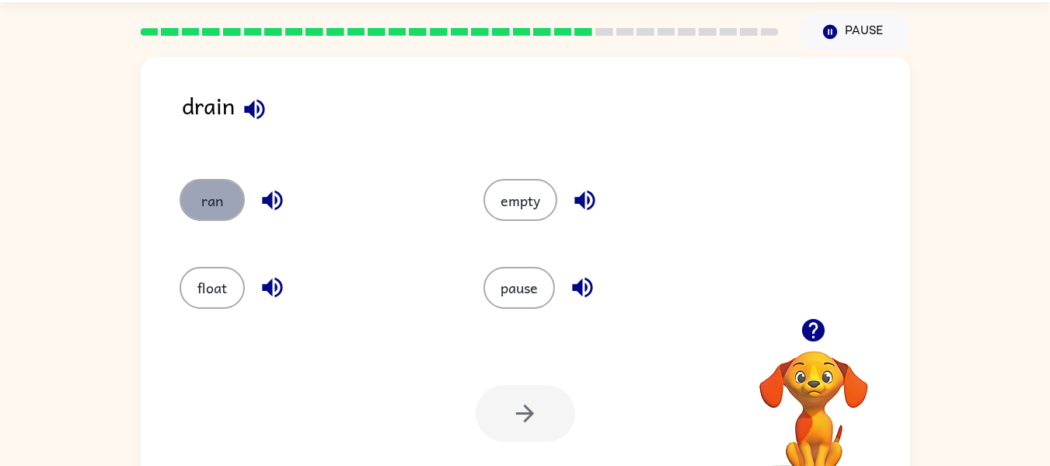
click at [224, 207] on button "ran" at bounding box center [212, 200] width 65 height 42
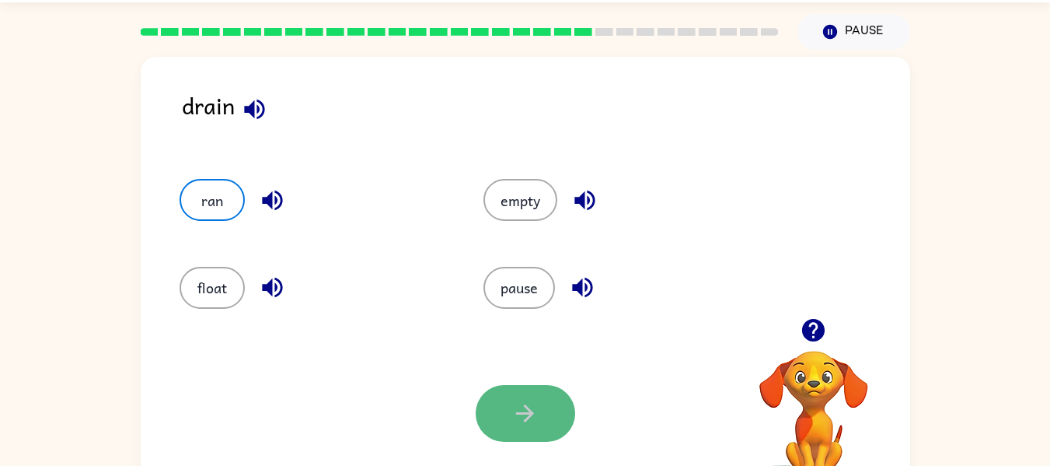
click at [494, 424] on button "button" at bounding box center [525, 413] width 99 height 57
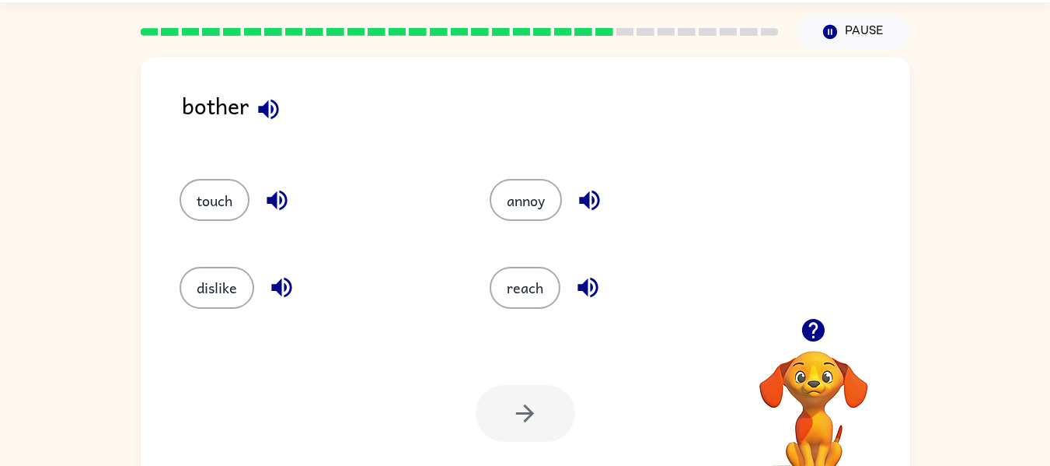
click at [298, 201] on div "touch" at bounding box center [317, 200] width 274 height 42
click at [281, 194] on icon "button" at bounding box center [277, 200] width 27 height 27
click at [276, 282] on icon "button" at bounding box center [281, 287] width 27 height 27
click at [569, 291] on button "button" at bounding box center [588, 287] width 40 height 40
click at [592, 208] on icon "button" at bounding box center [589, 200] width 27 height 27
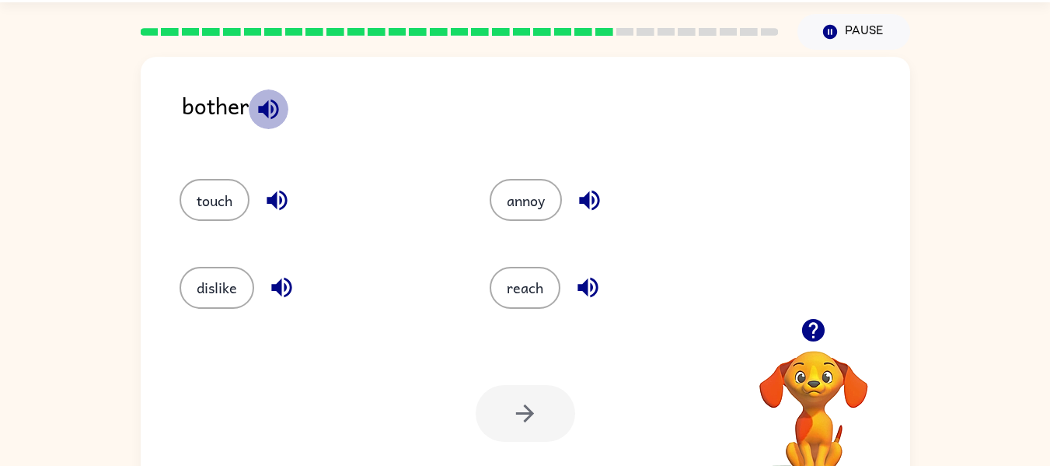
click at [257, 106] on icon "button" at bounding box center [268, 109] width 27 height 27
click at [279, 105] on icon "button" at bounding box center [268, 109] width 27 height 27
click at [272, 110] on icon "button" at bounding box center [268, 109] width 20 height 20
click at [513, 209] on button "annoy" at bounding box center [526, 200] width 72 height 42
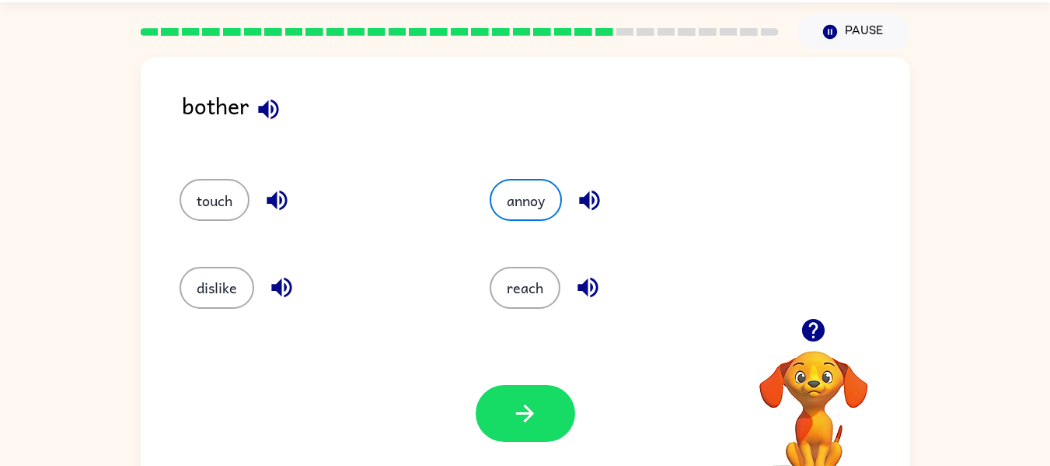
click at [534, 384] on div "Your browser must support playing .mp4 files to use Literably. Please try using…" at bounding box center [526, 413] width 770 height 175
click at [534, 386] on button "button" at bounding box center [525, 413] width 99 height 57
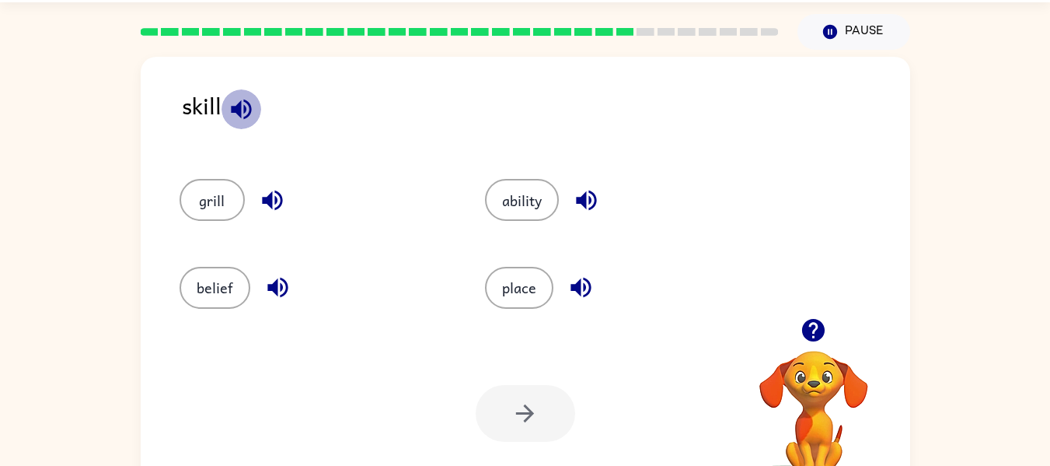
click at [246, 112] on icon "button" at bounding box center [241, 109] width 27 height 27
click at [281, 197] on icon "button" at bounding box center [272, 200] width 20 height 20
click at [212, 211] on button "grill" at bounding box center [212, 200] width 65 height 42
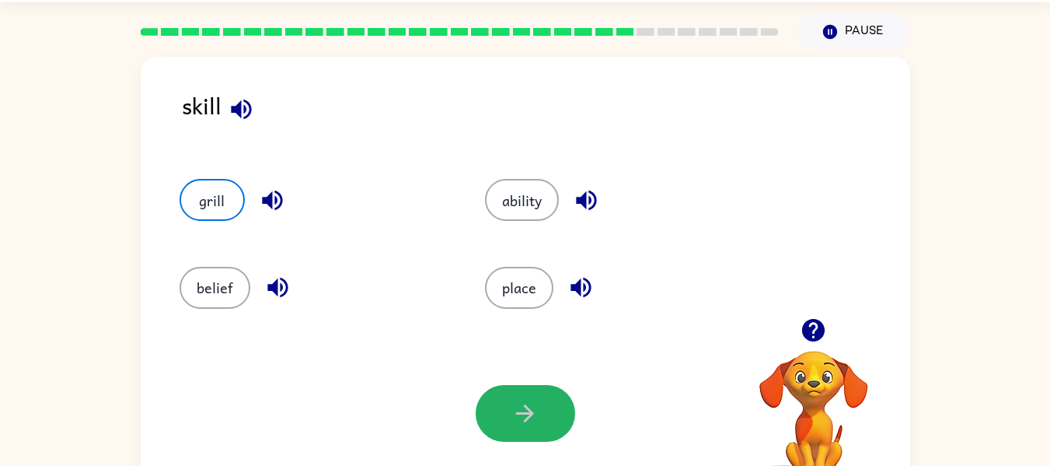
click at [534, 389] on button "button" at bounding box center [525, 413] width 99 height 57
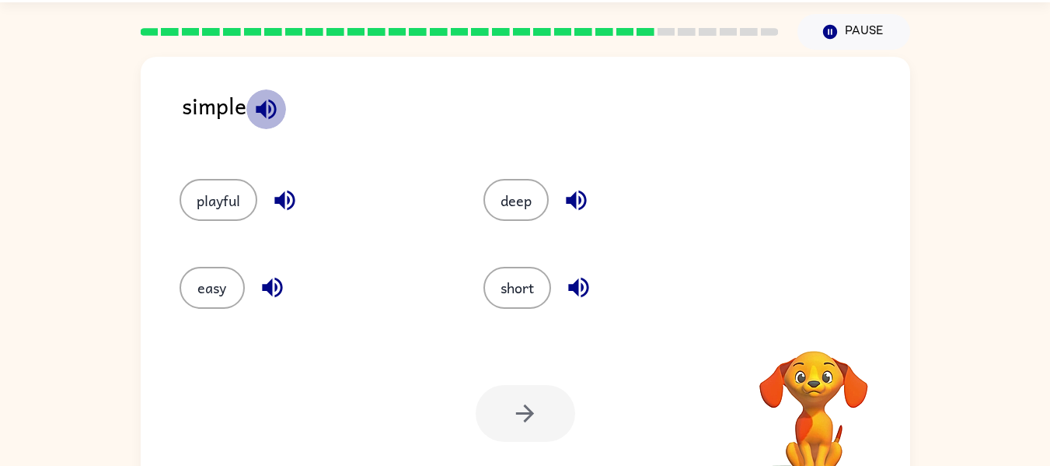
click at [264, 112] on icon "button" at bounding box center [266, 109] width 20 height 20
click at [502, 296] on button "short" at bounding box center [517, 288] width 68 height 42
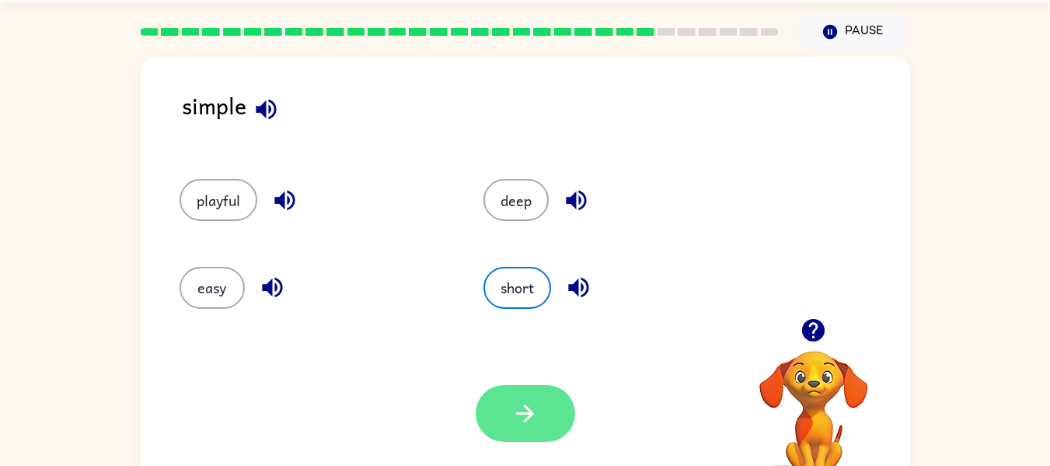
click at [529, 406] on icon "button" at bounding box center [524, 413] width 27 height 27
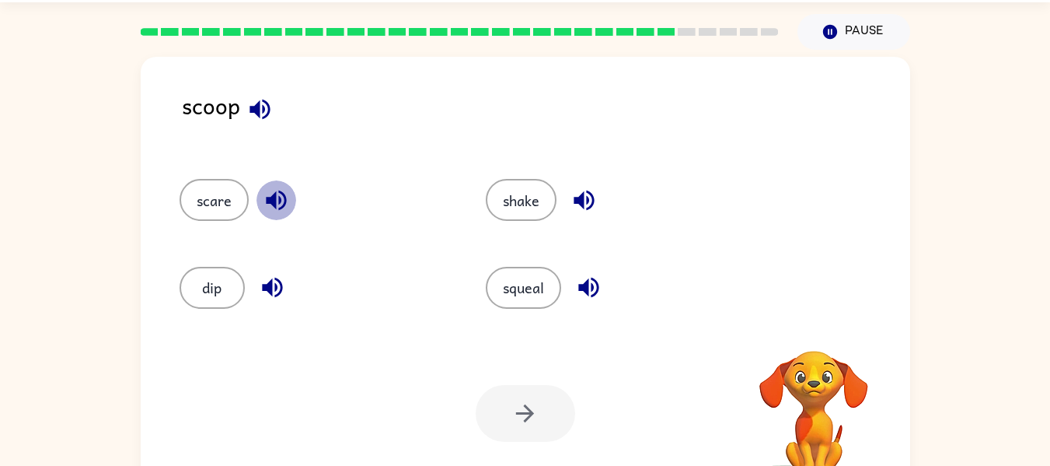
click at [266, 188] on icon "button" at bounding box center [276, 200] width 27 height 27
click at [280, 285] on icon "button" at bounding box center [272, 287] width 20 height 20
click at [500, 271] on button "squeal" at bounding box center [523, 288] width 75 height 42
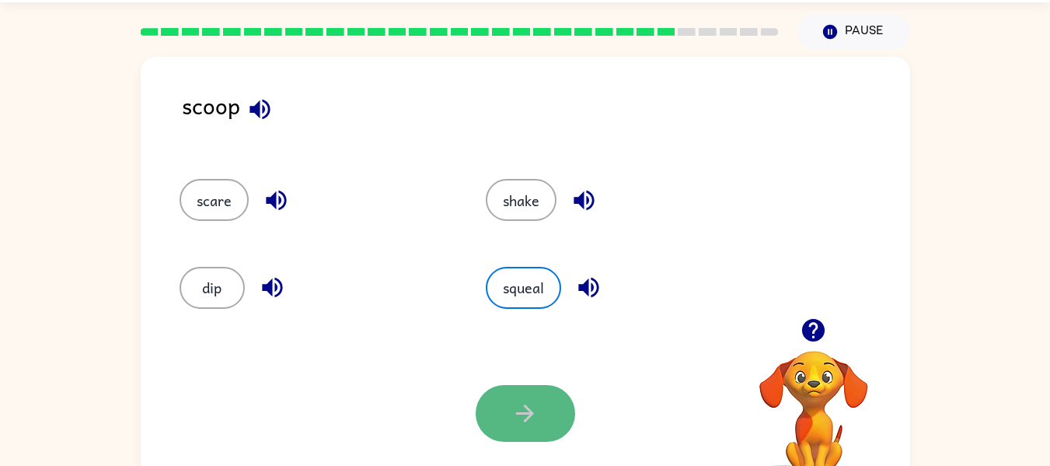
click at [515, 403] on icon "button" at bounding box center [524, 413] width 27 height 27
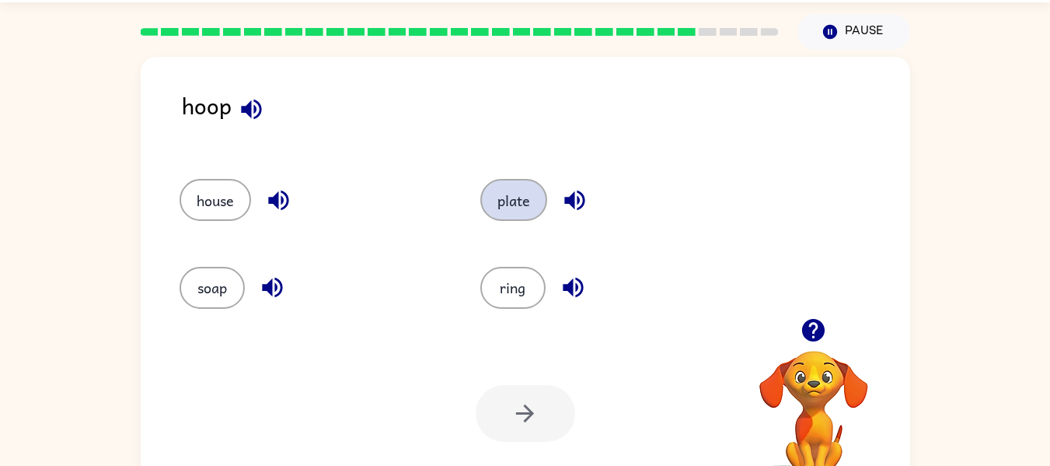
click at [525, 215] on button "plate" at bounding box center [513, 200] width 67 height 42
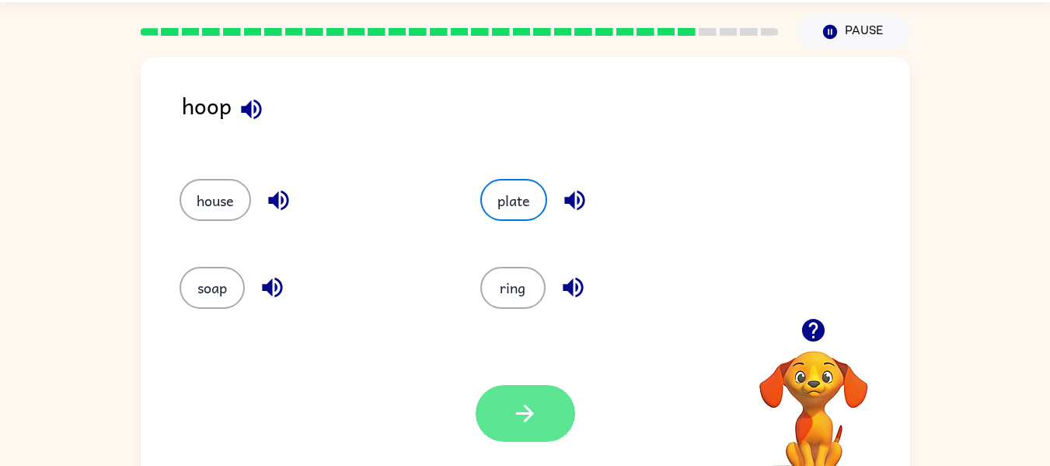
click at [520, 410] on icon "button" at bounding box center [524, 413] width 27 height 27
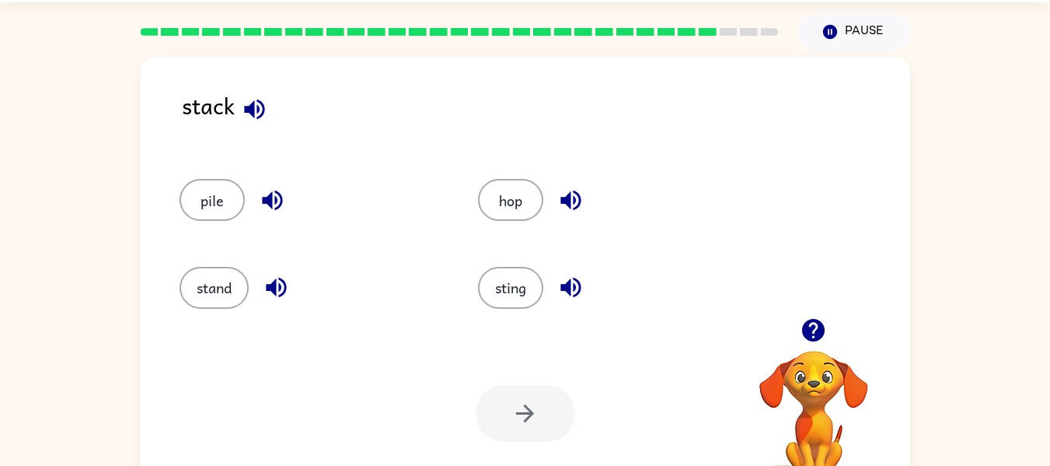
click at [273, 102] on button "button" at bounding box center [255, 109] width 40 height 40
click at [267, 204] on icon "button" at bounding box center [272, 200] width 20 height 20
click at [276, 274] on icon "button" at bounding box center [276, 287] width 27 height 27
click at [213, 204] on button "pile" at bounding box center [212, 200] width 65 height 42
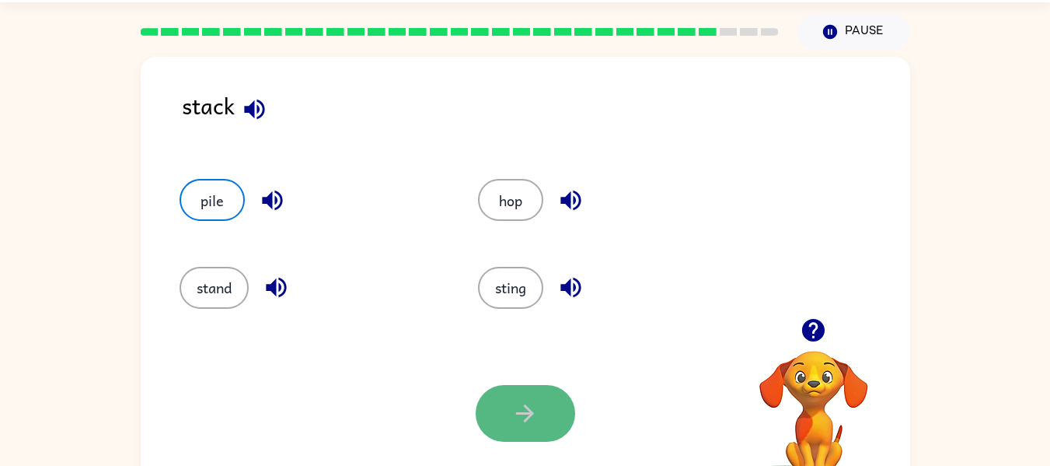
click at [508, 422] on button "button" at bounding box center [525, 413] width 99 height 57
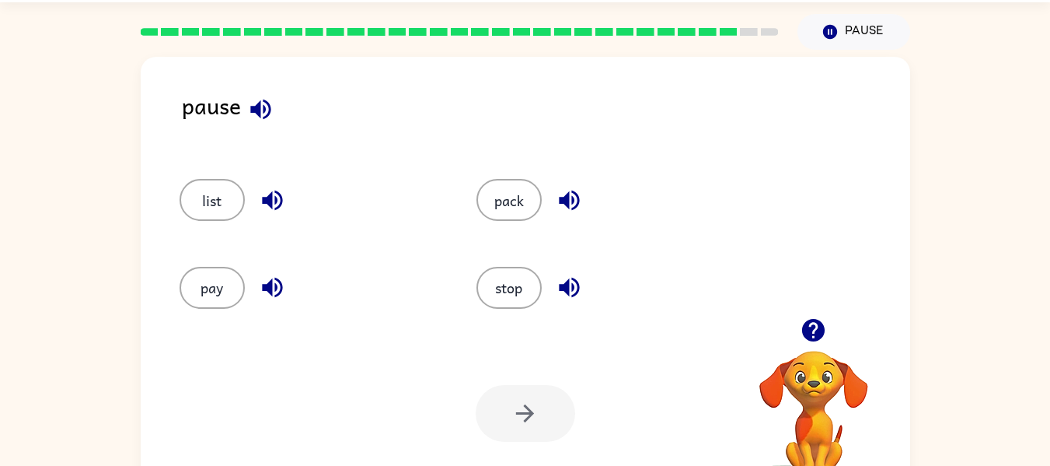
click at [262, 99] on icon "button" at bounding box center [260, 109] width 27 height 27
click at [275, 201] on icon "button" at bounding box center [272, 200] width 20 height 20
click at [265, 280] on icon "button" at bounding box center [272, 287] width 27 height 27
click at [521, 281] on button "stop" at bounding box center [508, 288] width 65 height 42
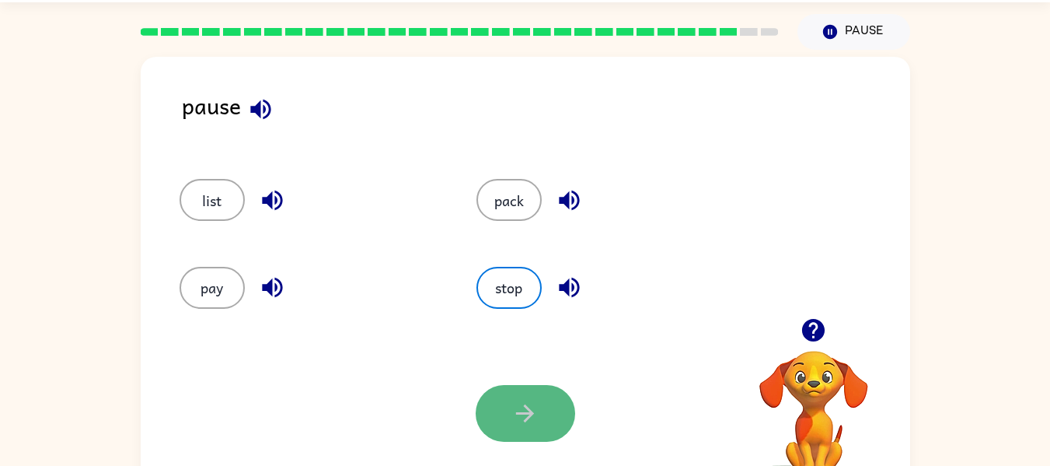
click at [525, 422] on icon "button" at bounding box center [524, 413] width 27 height 27
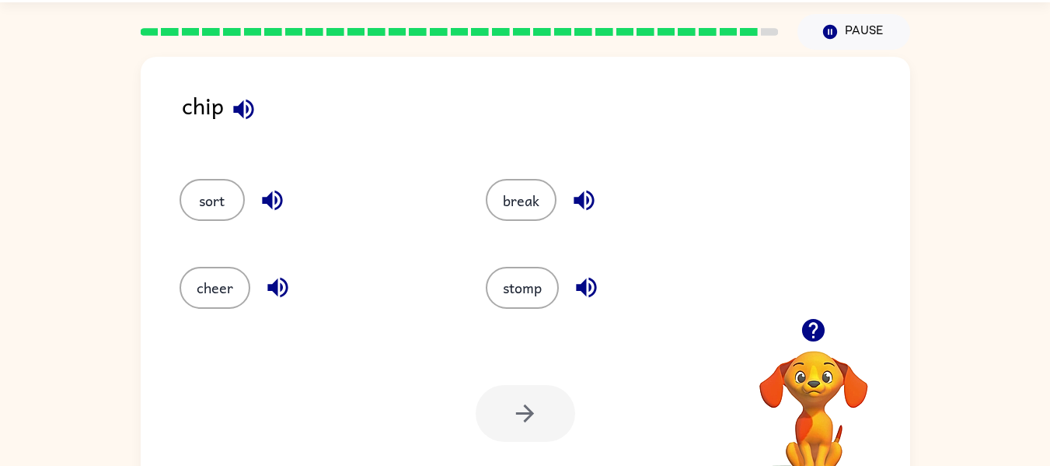
click at [238, 112] on icon "button" at bounding box center [243, 109] width 20 height 20
click at [284, 204] on icon "button" at bounding box center [272, 200] width 27 height 27
click at [279, 291] on icon "button" at bounding box center [277, 287] width 27 height 27
click at [561, 291] on div "stomp" at bounding box center [621, 288] width 271 height 42
click at [592, 282] on icon "button" at bounding box center [586, 287] width 27 height 27
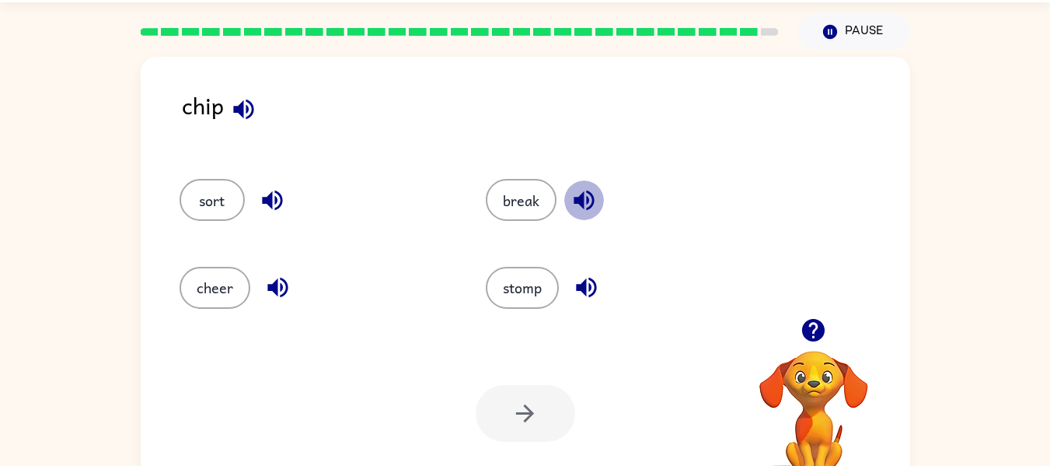
click at [581, 194] on icon "button" at bounding box center [584, 200] width 20 height 20
click at [512, 200] on button "break" at bounding box center [521, 200] width 71 height 42
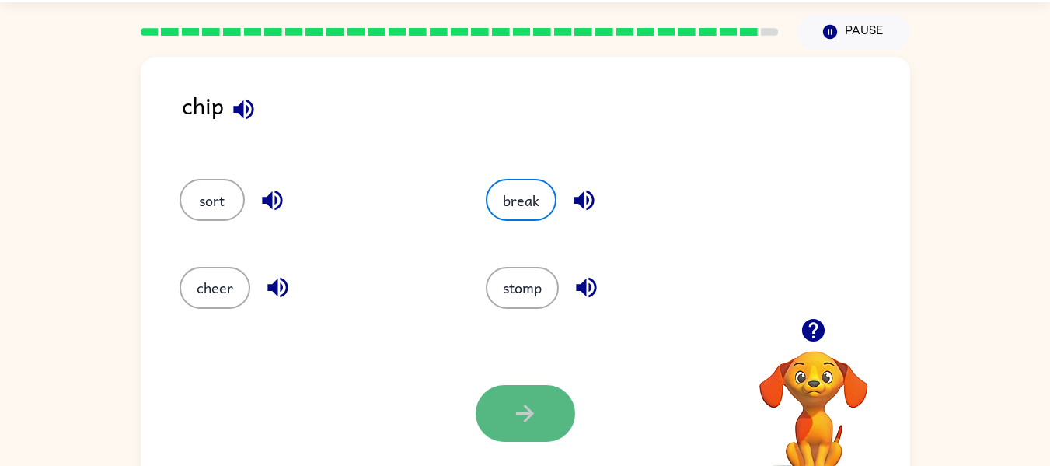
click at [503, 423] on button "button" at bounding box center [525, 413] width 99 height 57
